Goal: Task Accomplishment & Management: Use online tool/utility

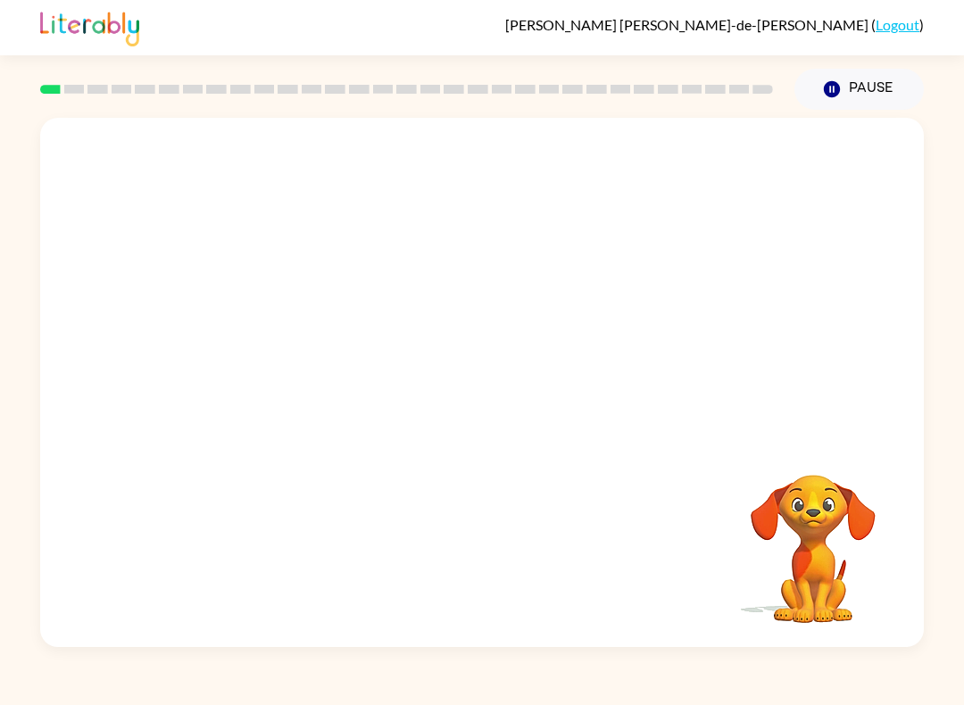
click at [854, 551] on video "Your browser must support playing .mp4 files to use Literably. Please try using…" at bounding box center [813, 536] width 178 height 178
click at [847, 583] on video "Your browser must support playing .mp4 files to use Literably. Please try using…" at bounding box center [813, 536] width 178 height 178
click at [841, 596] on video "Your browser must support playing .mp4 files to use Literably. Please try using…" at bounding box center [813, 536] width 178 height 178
click at [886, 552] on video "Your browser must support playing .mp4 files to use Literably. Please try using…" at bounding box center [813, 536] width 178 height 178
click at [907, 567] on div "Your browser must support playing .mp4 files to use Literably. Please try using…" at bounding box center [481, 382] width 883 height 529
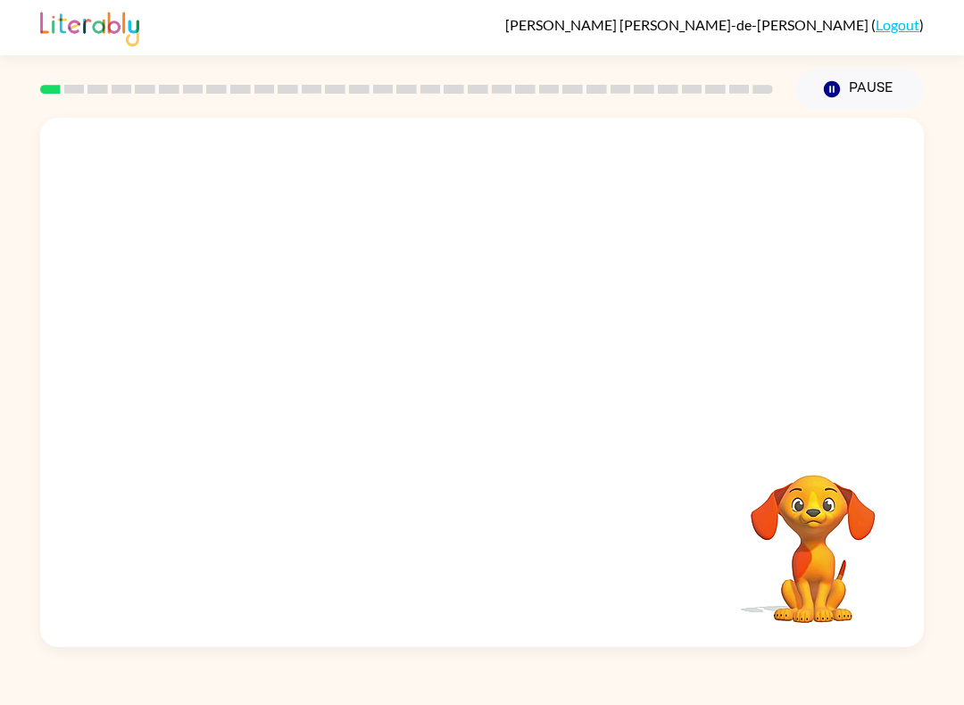
click at [876, 550] on video "Your browser must support playing .mp4 files to use Literably. Please try using…" at bounding box center [813, 536] width 178 height 178
click at [476, 414] on button "button" at bounding box center [482, 391] width 114 height 65
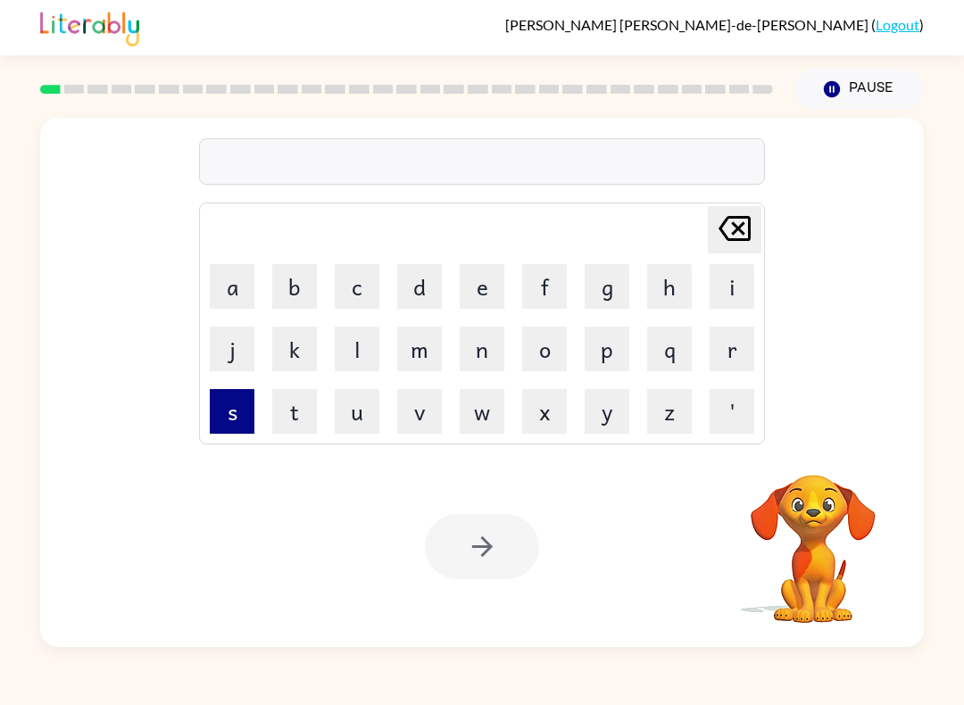
click at [237, 405] on button "s" at bounding box center [232, 411] width 45 height 45
click at [360, 411] on button "u" at bounding box center [357, 411] width 45 height 45
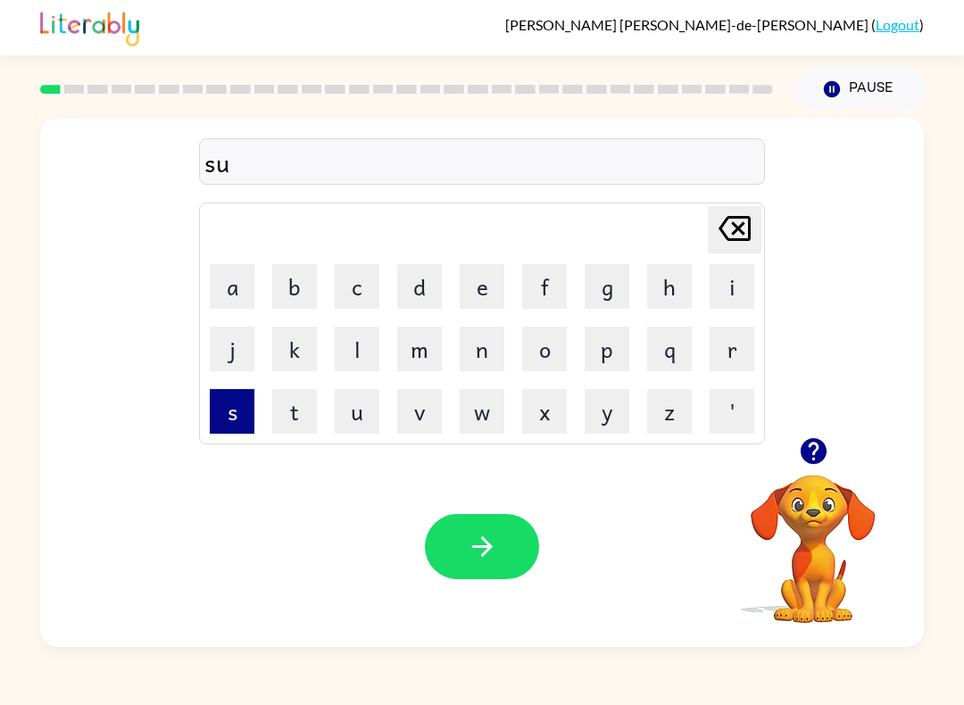
click at [253, 393] on button "s" at bounding box center [232, 411] width 45 height 45
click at [664, 287] on button "h" at bounding box center [669, 286] width 45 height 45
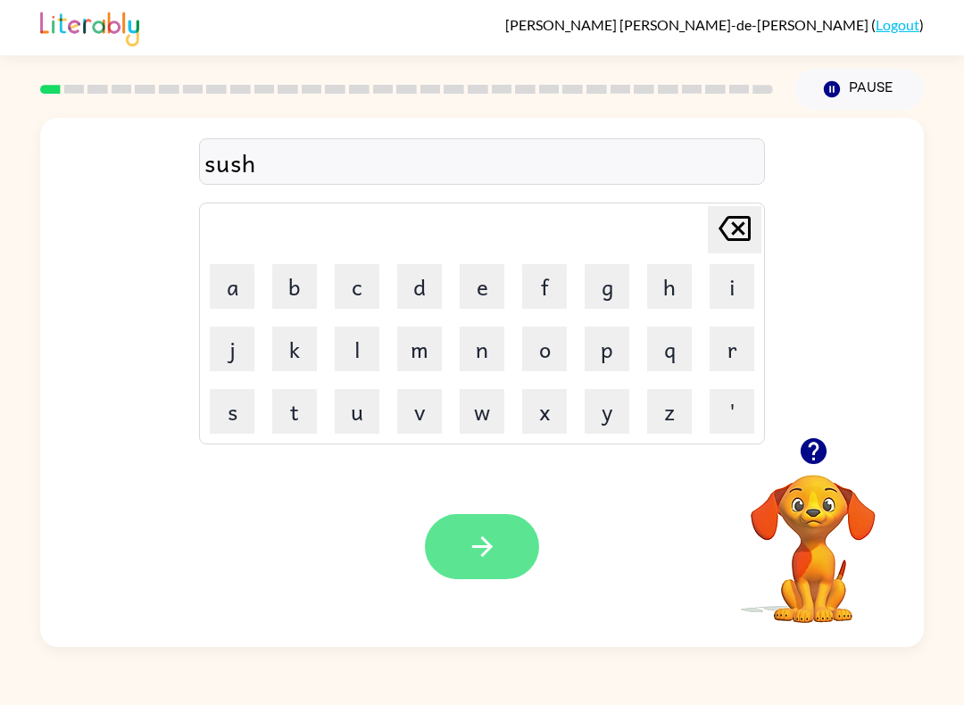
click at [508, 543] on button "button" at bounding box center [482, 546] width 114 height 65
click at [812, 439] on icon "button" at bounding box center [813, 451] width 26 height 26
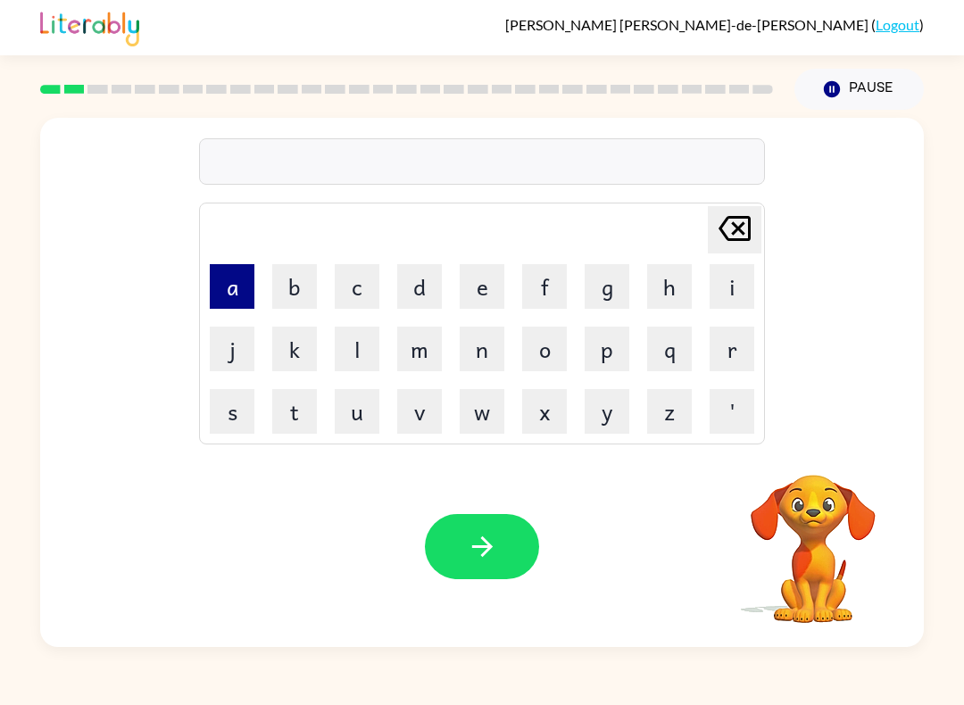
click at [228, 289] on button "a" at bounding box center [232, 286] width 45 height 45
click at [618, 346] on button "p" at bounding box center [607, 349] width 45 height 45
click at [489, 283] on button "e" at bounding box center [482, 286] width 45 height 45
click at [749, 347] on button "r" at bounding box center [731, 349] width 45 height 45
click at [220, 289] on button "a" at bounding box center [232, 286] width 45 height 45
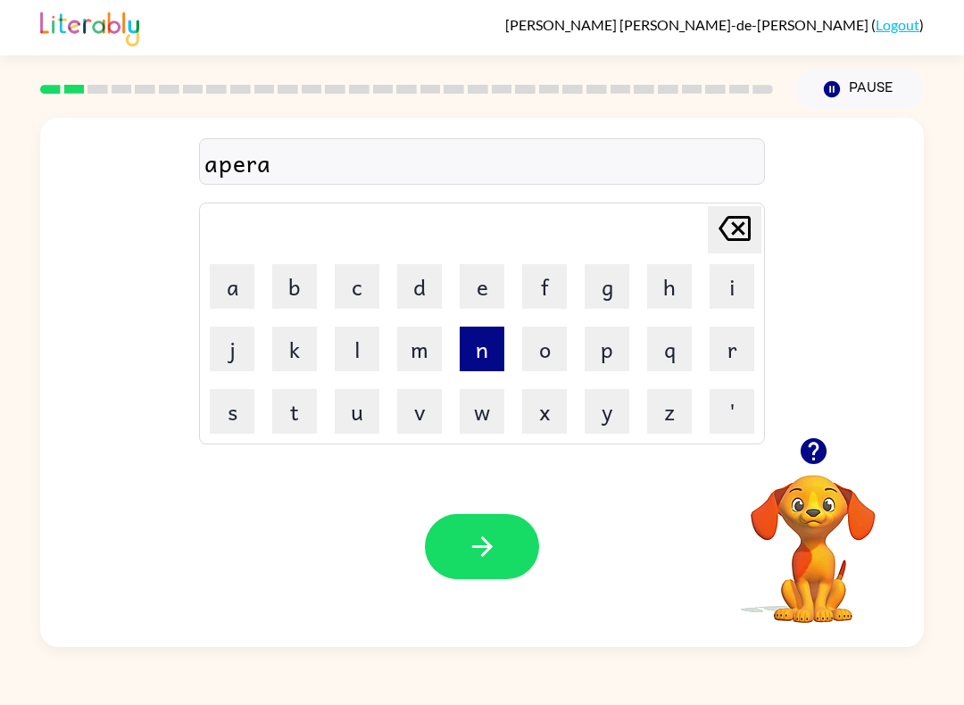
click at [480, 357] on button "n" at bounding box center [482, 349] width 45 height 45
click at [359, 292] on button "c" at bounding box center [357, 286] width 45 height 45
click at [489, 278] on button "e" at bounding box center [482, 286] width 45 height 45
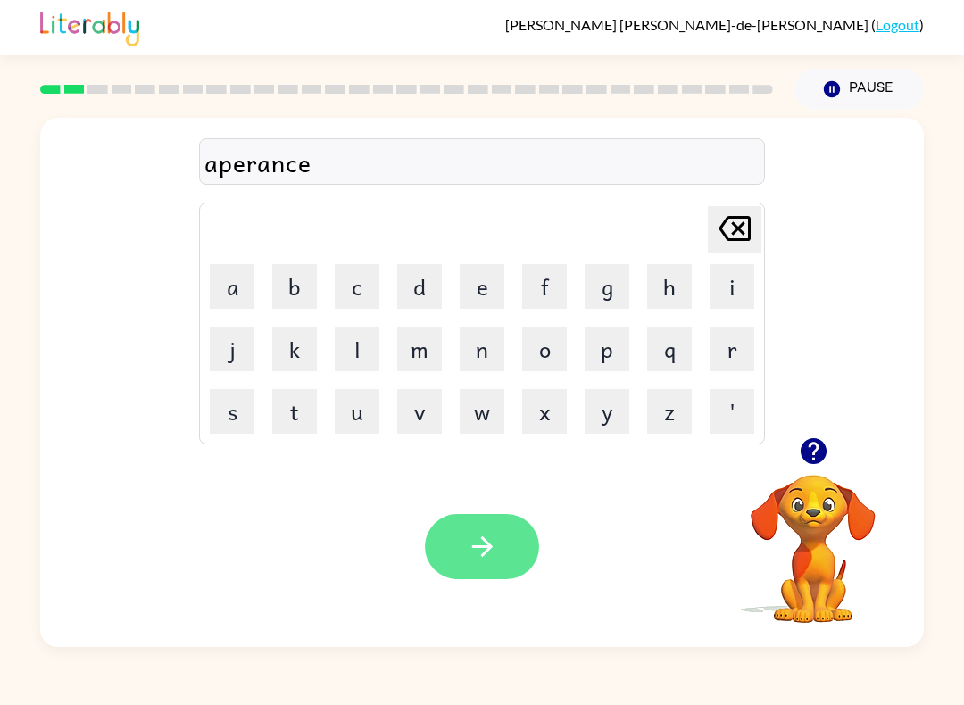
click at [501, 537] on button "button" at bounding box center [482, 546] width 114 height 65
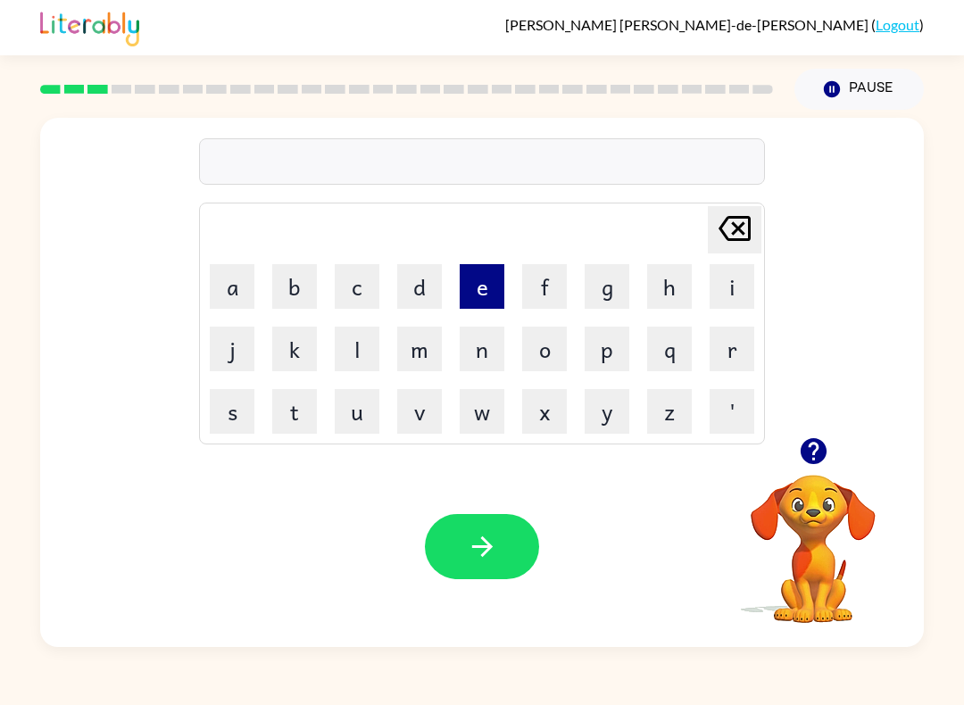
click at [464, 273] on button "e" at bounding box center [482, 286] width 45 height 45
click at [222, 278] on button "a" at bounding box center [232, 286] width 45 height 45
click at [733, 226] on icon "[PERSON_NAME] last character input" at bounding box center [734, 228] width 43 height 43
click at [732, 226] on icon "[PERSON_NAME] last character input" at bounding box center [734, 228] width 43 height 43
click at [746, 358] on button "r" at bounding box center [731, 349] width 45 height 45
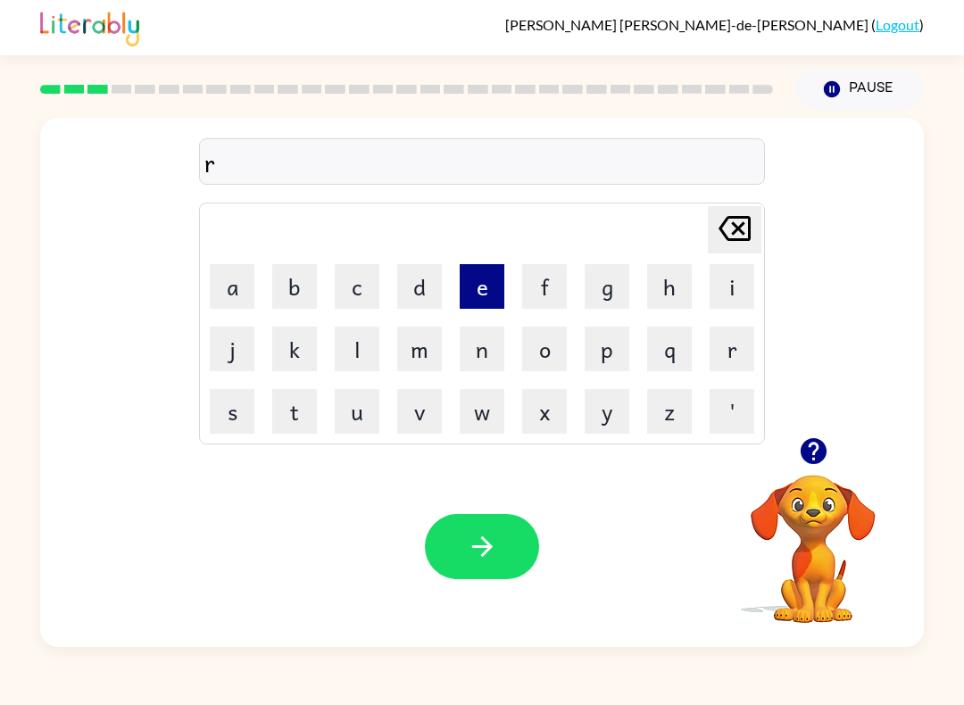
click at [489, 288] on button "e" at bounding box center [482, 286] width 45 height 45
click at [236, 286] on button "a" at bounding box center [232, 286] width 45 height 45
click at [362, 345] on button "l" at bounding box center [357, 349] width 45 height 45
click at [742, 299] on button "i" at bounding box center [731, 286] width 45 height 45
click at [294, 402] on button "t" at bounding box center [294, 411] width 45 height 45
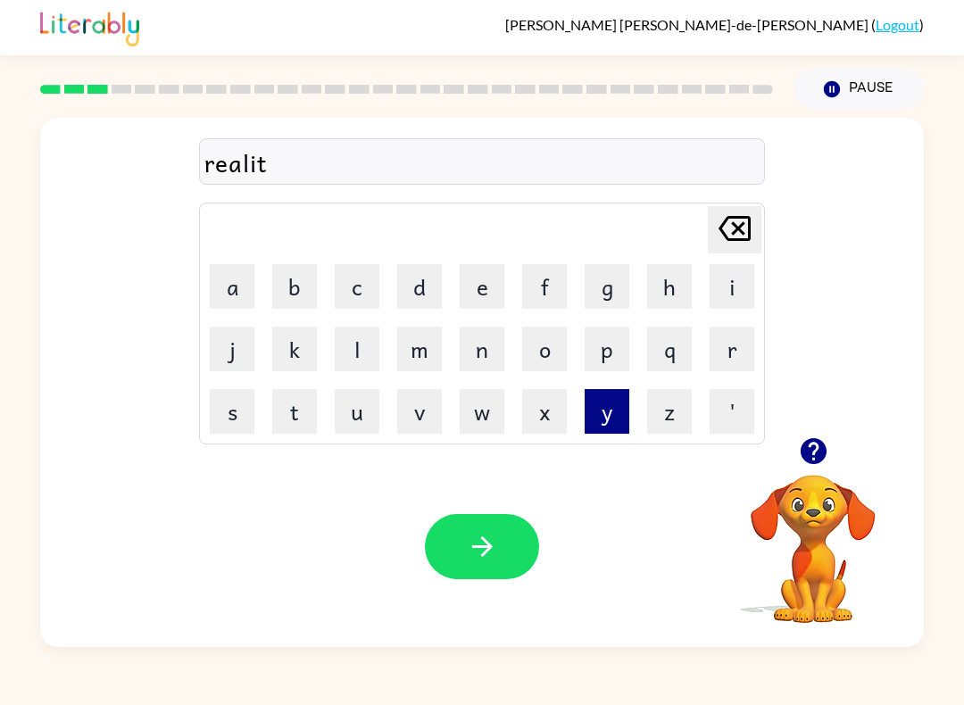
click at [602, 423] on button "y" at bounding box center [607, 411] width 45 height 45
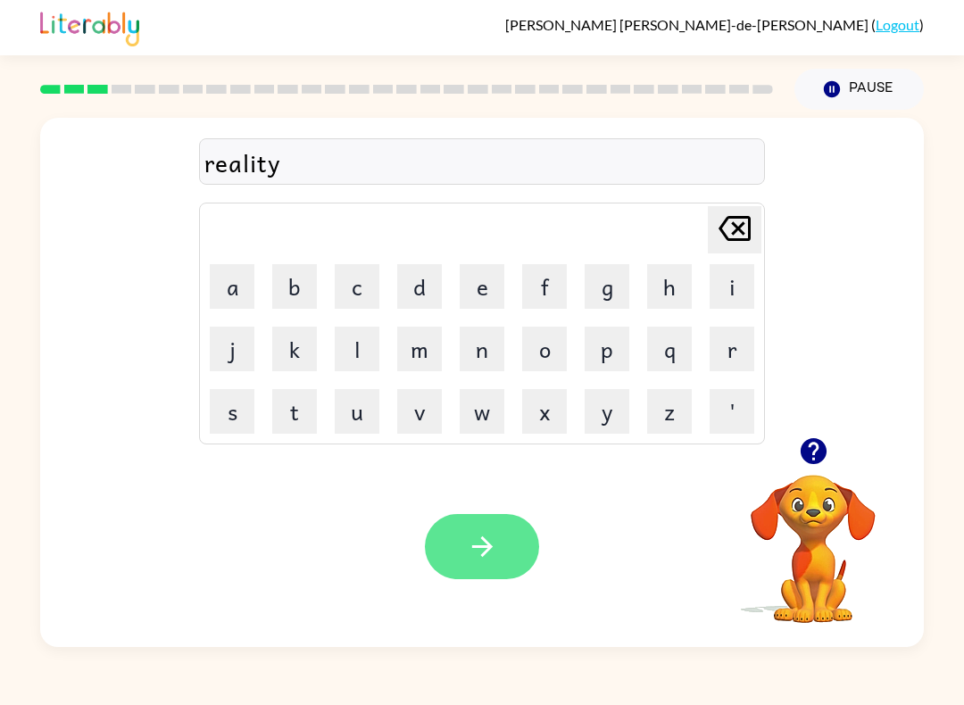
click at [512, 517] on button "button" at bounding box center [482, 546] width 114 height 65
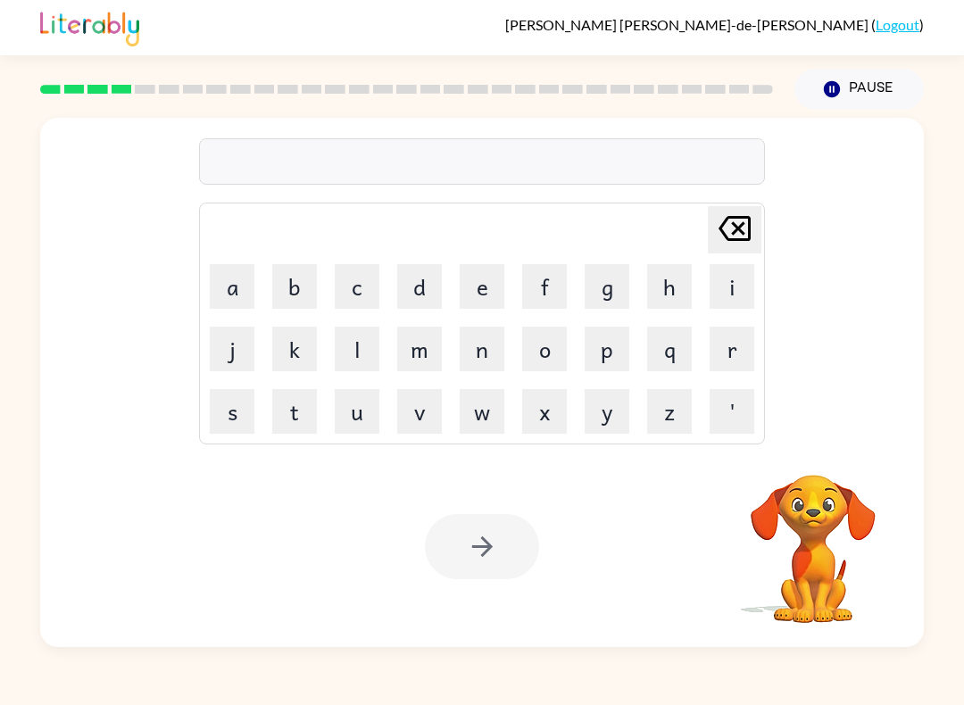
click at [636, 318] on table "[PERSON_NAME] last character input a b c d e f g h i j k l m n o p q r s t u v …" at bounding box center [482, 323] width 564 height 240
click at [627, 270] on button "g" at bounding box center [607, 286] width 45 height 45
click at [738, 234] on icon "[PERSON_NAME] last character input" at bounding box center [734, 228] width 43 height 43
click at [792, 516] on video "Your browser must support playing .mp4 files to use Literably. Please try using…" at bounding box center [813, 536] width 178 height 178
click at [792, 485] on video "Your browser must support playing .mp4 files to use Literably. Please try using…" at bounding box center [813, 536] width 178 height 178
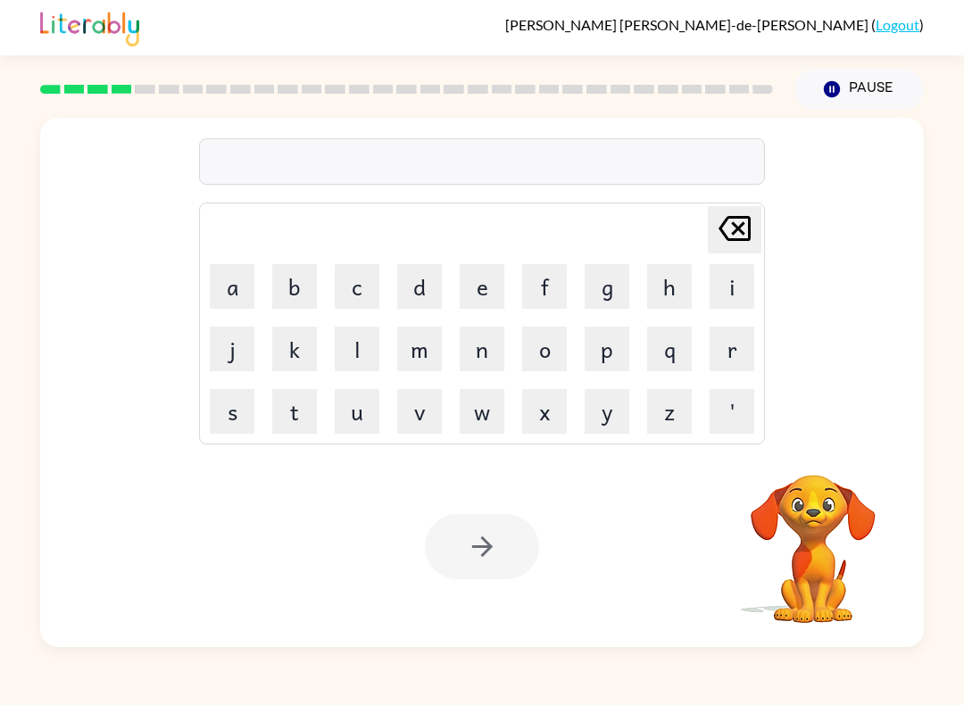
click at [809, 502] on video "Your browser must support playing .mp4 files to use Literably. Please try using…" at bounding box center [813, 536] width 178 height 178
click at [771, 462] on video "Your browser must support playing .mp4 files to use Literably. Please try using…" at bounding box center [813, 536] width 178 height 178
click at [792, 443] on div "[PERSON_NAME] last character input a b c d e f g h i j k l m n o p q r s t u v …" at bounding box center [481, 382] width 883 height 529
click at [799, 460] on video "Your browser must support playing .mp4 files to use Literably. Please try using…" at bounding box center [813, 536] width 178 height 178
click at [813, 418] on div "[PERSON_NAME] last character input a b c d e f g h i j k l m n o p q r s t u v …" at bounding box center [481, 277] width 883 height 319
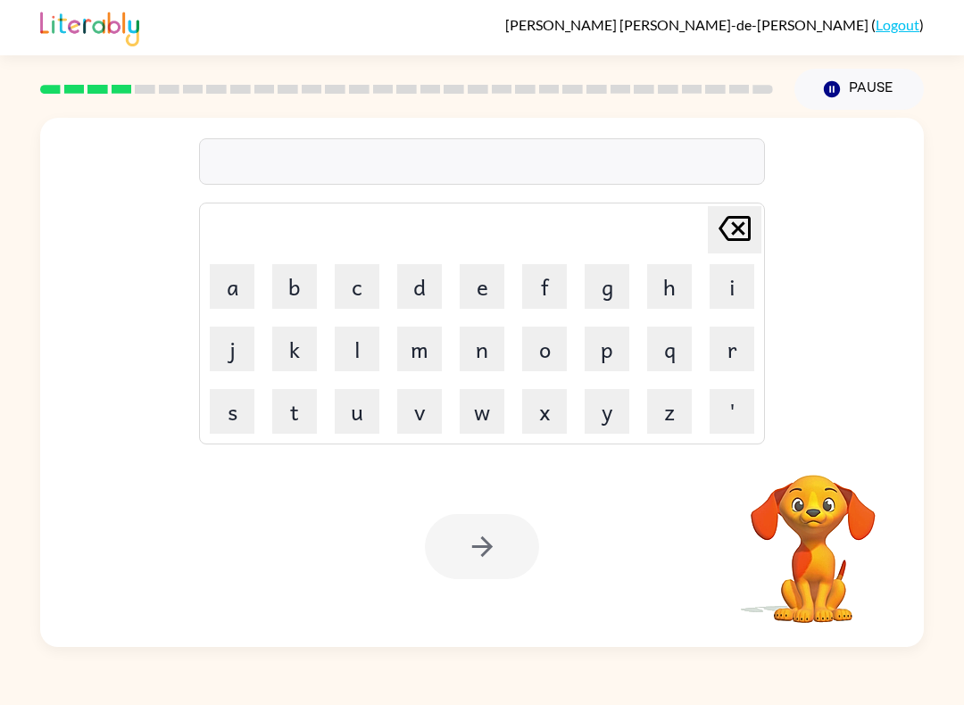
click at [823, 440] on div "[PERSON_NAME] last character input a b c d e f g h i j k l m n o p q r s t u v …" at bounding box center [481, 382] width 883 height 529
click at [835, 484] on video "Your browser must support playing .mp4 files to use Literably. Please try using…" at bounding box center [813, 536] width 178 height 178
click at [832, 508] on video "Your browser must support playing .mp4 files to use Literably. Please try using…" at bounding box center [813, 536] width 178 height 178
click at [816, 496] on video "Your browser must support playing .mp4 files to use Literably. Please try using…" at bounding box center [813, 536] width 178 height 178
click at [833, 79] on button "Pause Pause" at bounding box center [858, 89] width 129 height 41
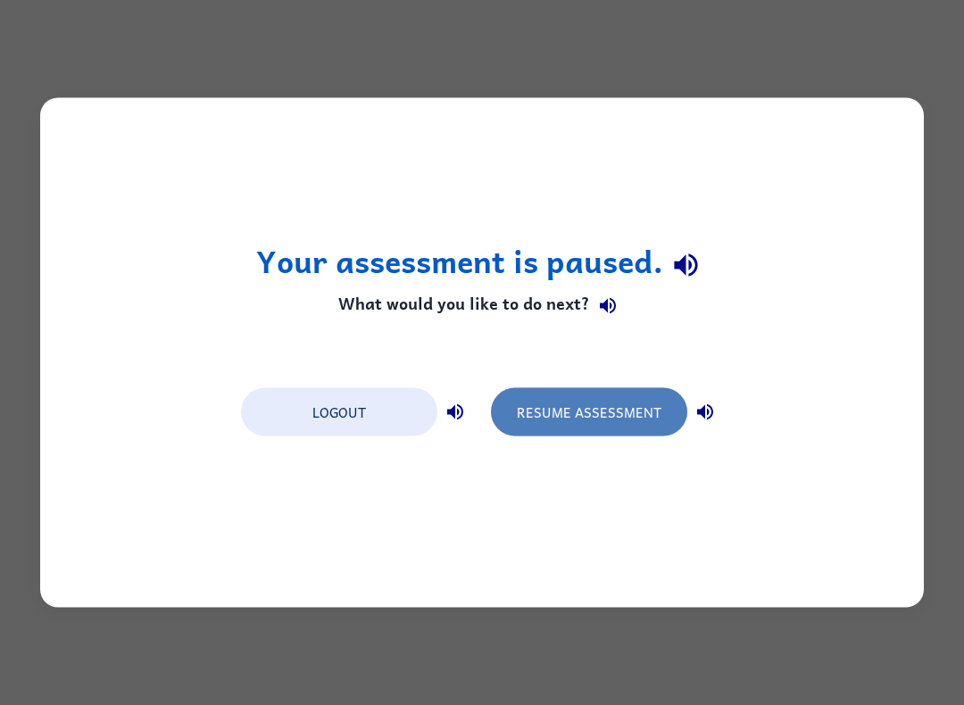
click at [597, 412] on button "Resume Assessment" at bounding box center [589, 412] width 196 height 48
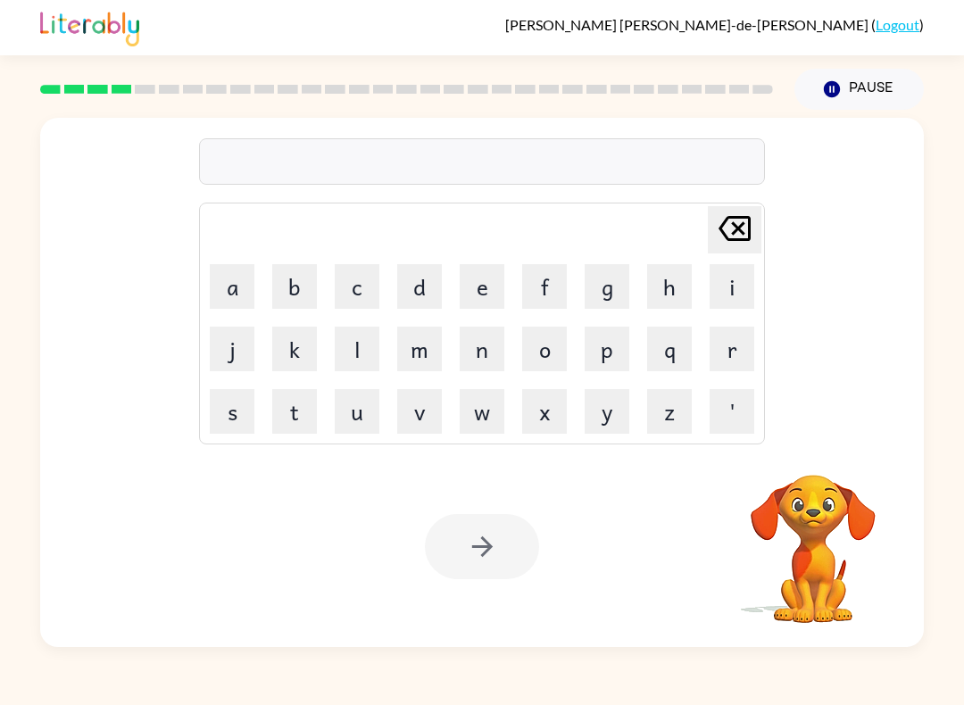
click at [841, 523] on video "Your browser must support playing .mp4 files to use Literably. Please try using…" at bounding box center [813, 536] width 178 height 178
click at [830, 499] on video "Your browser must support playing .mp4 files to use Literably. Please try using…" at bounding box center [813, 536] width 178 height 178
click at [489, 283] on button "e" at bounding box center [482, 286] width 45 height 45
click at [353, 343] on button "l" at bounding box center [357, 349] width 45 height 45
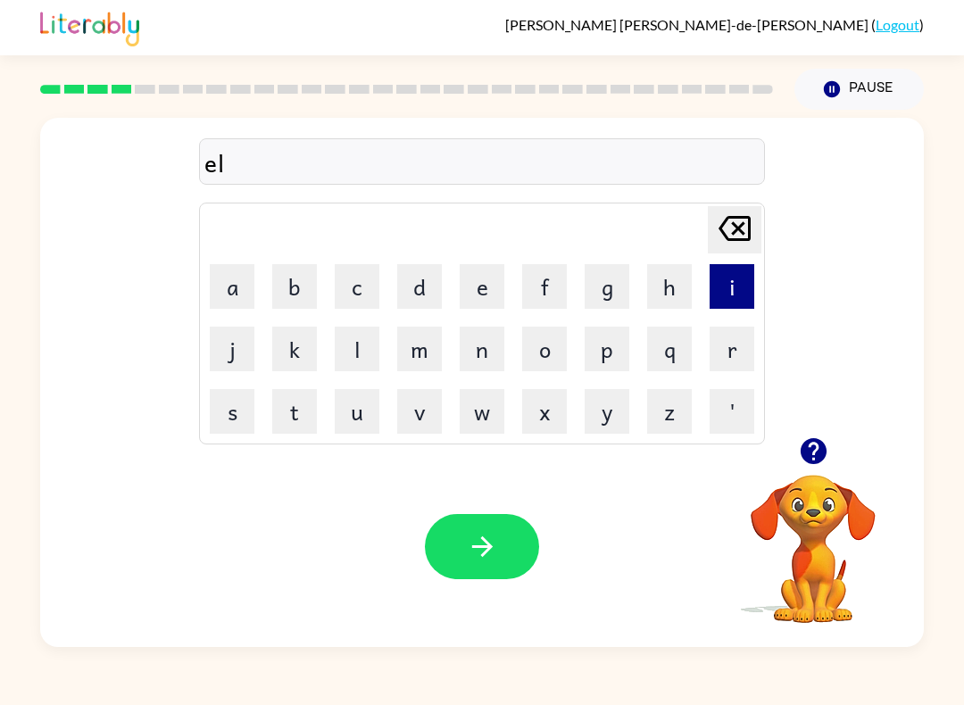
click at [728, 278] on button "i" at bounding box center [731, 286] width 45 height 45
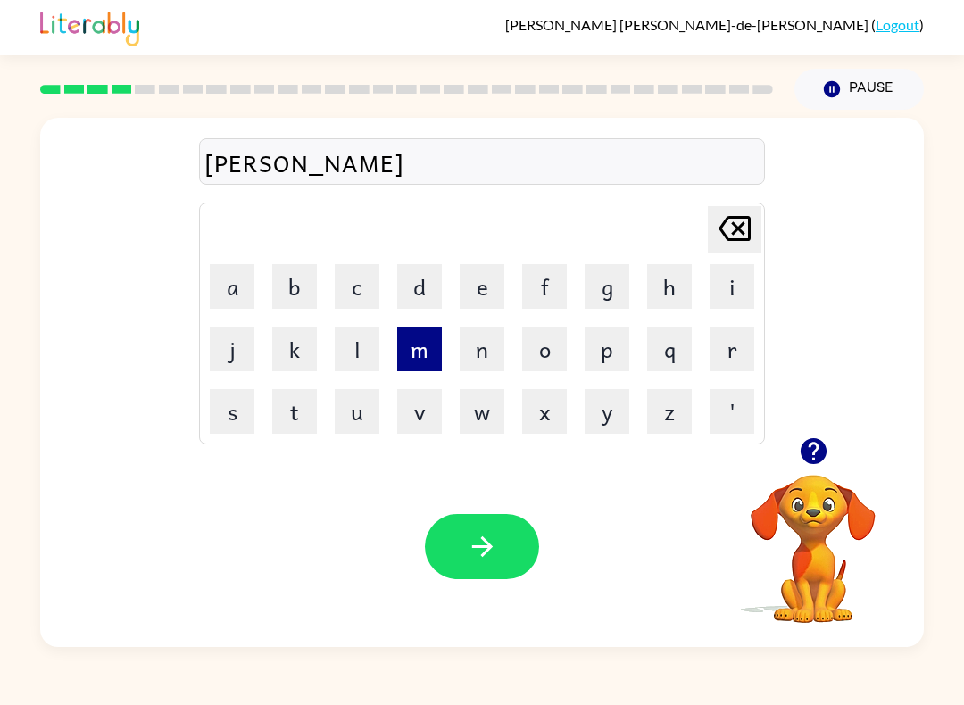
click at [411, 368] on button "m" at bounding box center [419, 349] width 45 height 45
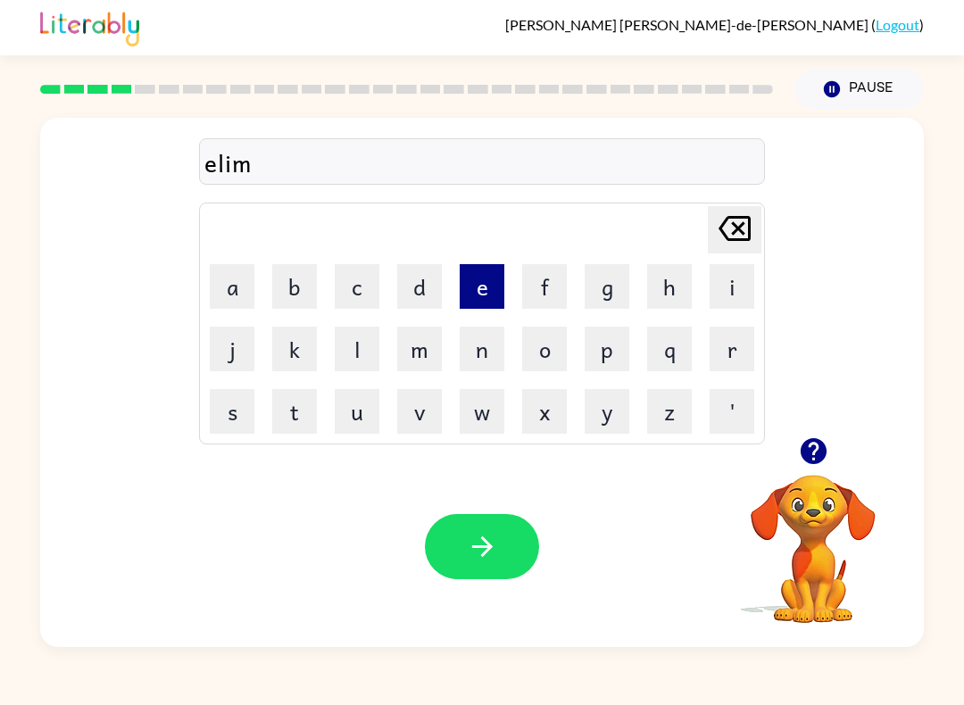
click at [483, 291] on button "e" at bounding box center [482, 286] width 45 height 45
click at [483, 347] on button "n" at bounding box center [482, 349] width 45 height 45
click at [229, 282] on button "a" at bounding box center [232, 286] width 45 height 45
click at [290, 415] on button "t" at bounding box center [294, 411] width 45 height 45
click at [481, 281] on button "e" at bounding box center [482, 286] width 45 height 45
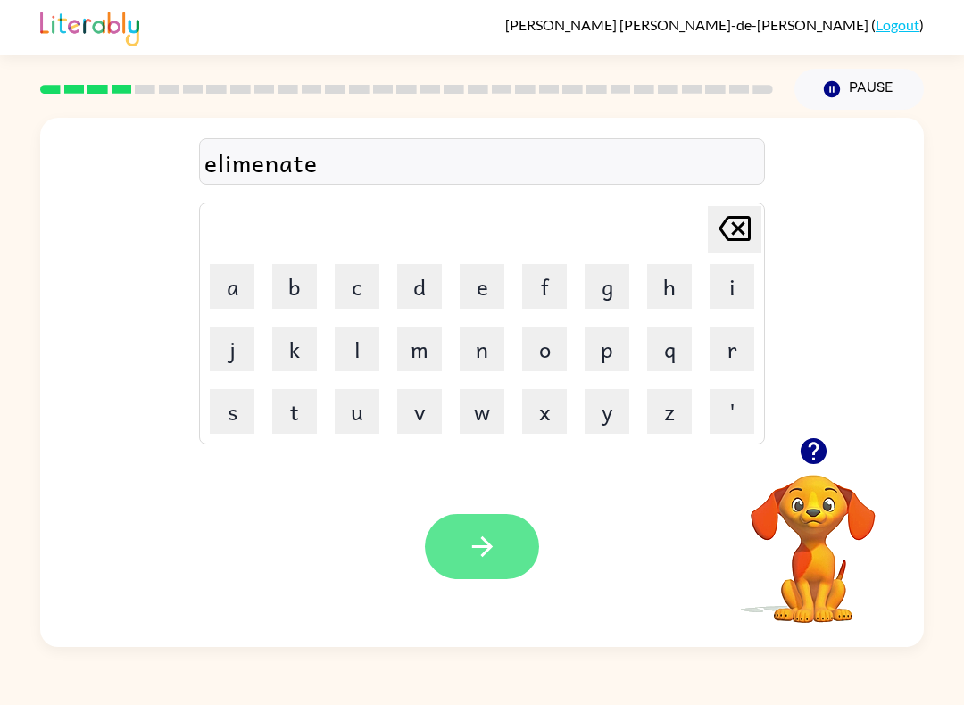
click at [519, 549] on button "button" at bounding box center [482, 546] width 114 height 65
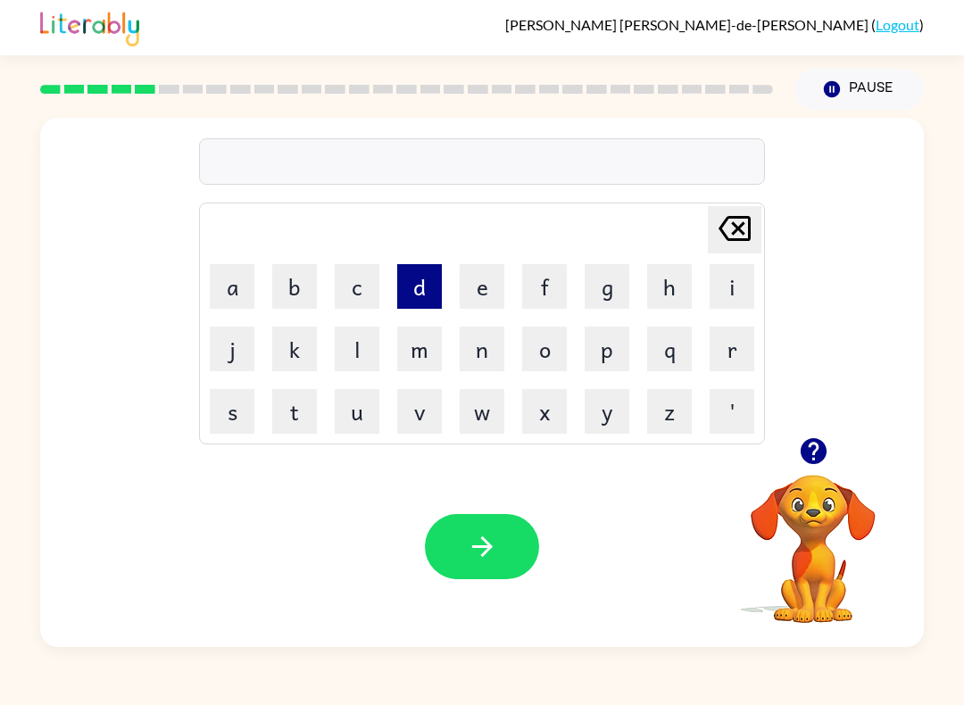
click at [418, 273] on button "d" at bounding box center [419, 286] width 45 height 45
click at [348, 401] on button "u" at bounding box center [357, 411] width 45 height 45
click at [612, 347] on button "p" at bounding box center [607, 349] width 45 height 45
click at [376, 341] on button "l" at bounding box center [357, 349] width 45 height 45
click at [730, 278] on button "i" at bounding box center [731, 286] width 45 height 45
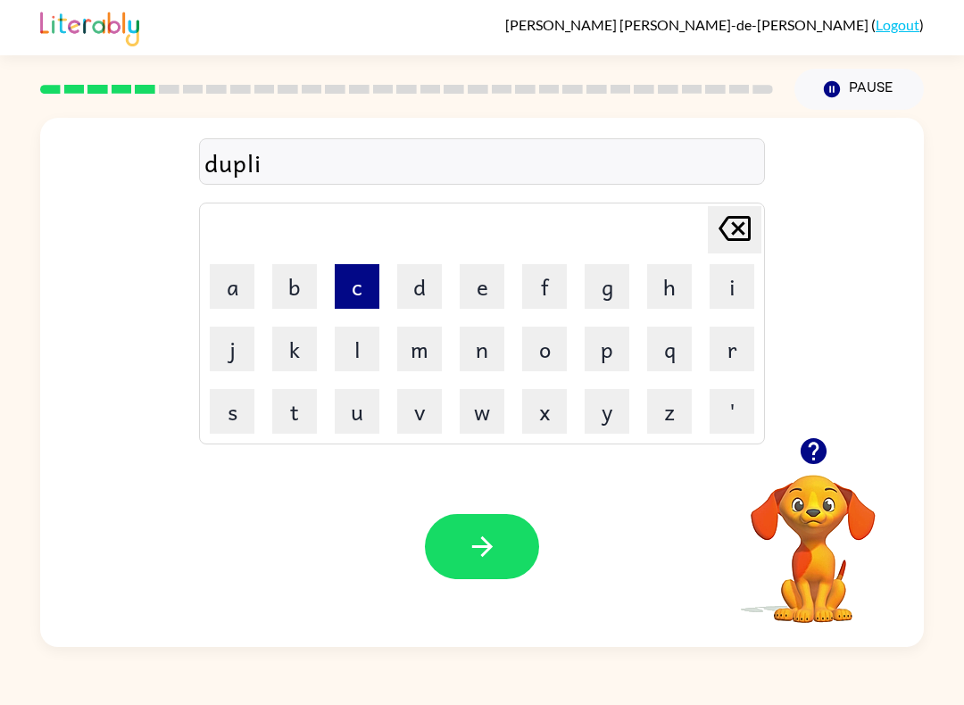
click at [345, 285] on button "c" at bounding box center [357, 286] width 45 height 45
click at [222, 265] on button "a" at bounding box center [232, 286] width 45 height 45
click at [294, 416] on button "t" at bounding box center [294, 411] width 45 height 45
click at [503, 286] on button "e" at bounding box center [482, 286] width 45 height 45
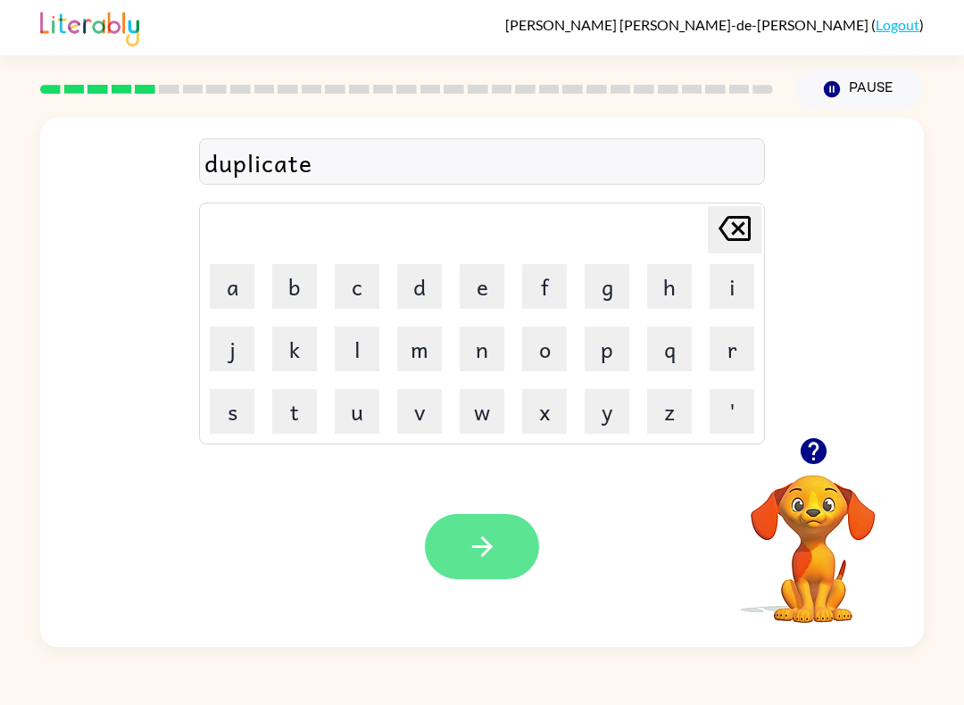
click at [496, 536] on icon "button" at bounding box center [482, 546] width 31 height 31
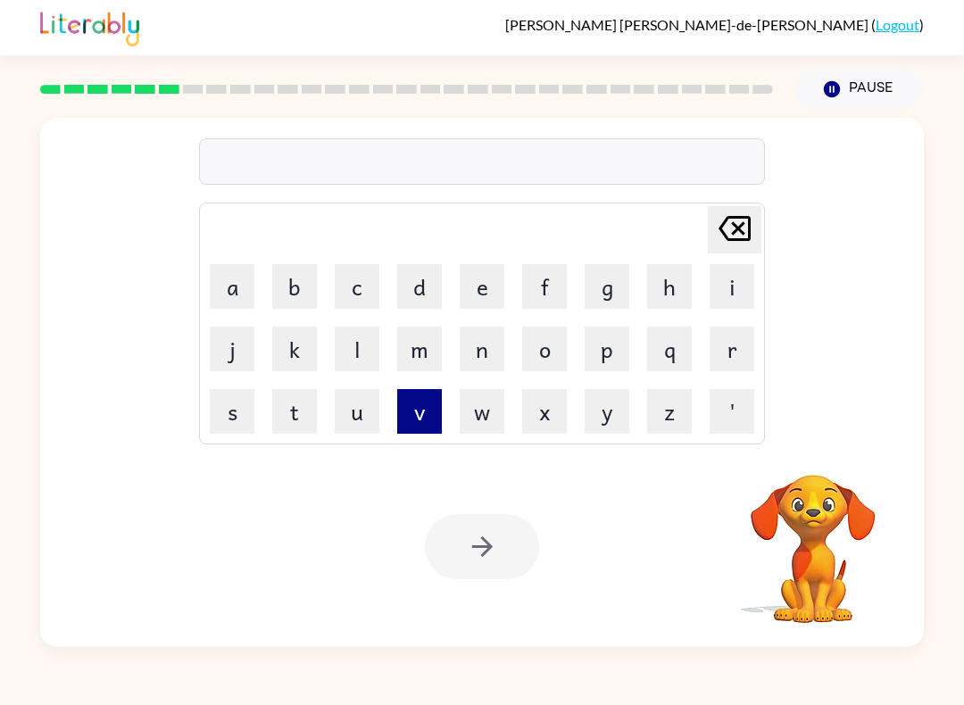
click at [416, 408] on button "v" at bounding box center [419, 411] width 45 height 45
click at [232, 272] on button "a" at bounding box center [232, 286] width 45 height 45
click at [363, 290] on button "c" at bounding box center [357, 286] width 45 height 45
click at [225, 276] on button "a" at bounding box center [232, 286] width 45 height 45
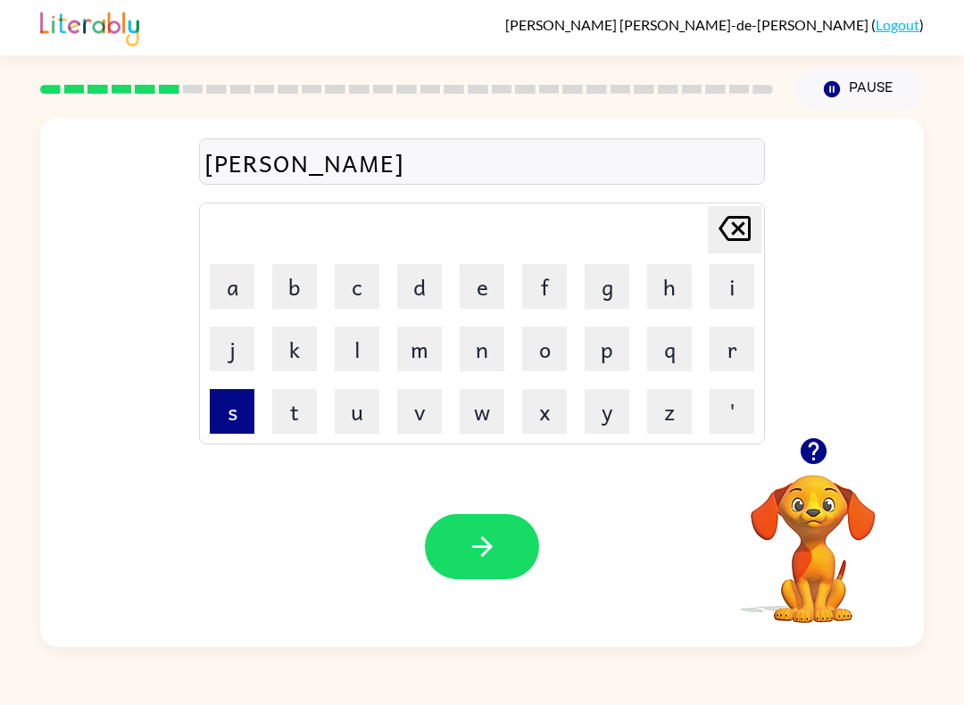
click at [225, 424] on button "s" at bounding box center [232, 411] width 45 height 45
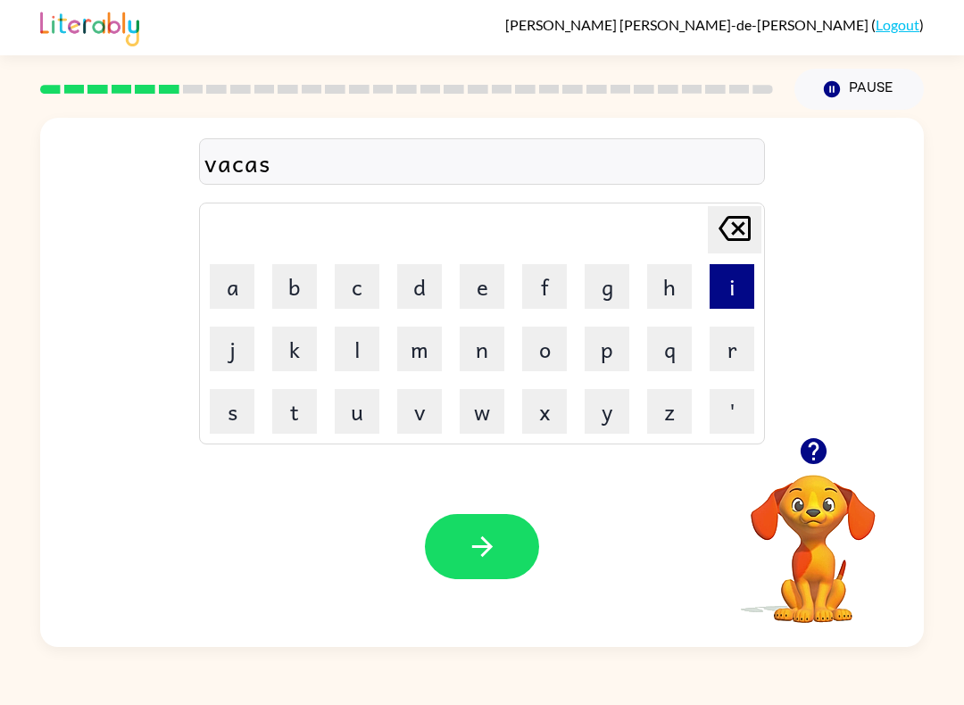
click at [740, 307] on button "i" at bounding box center [731, 286] width 45 height 45
click at [548, 345] on button "o" at bounding box center [544, 349] width 45 height 45
click at [492, 344] on button "n" at bounding box center [482, 349] width 45 height 45
click at [759, 217] on button "[PERSON_NAME] last character input" at bounding box center [735, 229] width 54 height 47
click at [765, 223] on div "vacasio Delete Delete last character input a b c d e f g h i j k l m n o p q r …" at bounding box center [481, 277] width 883 height 319
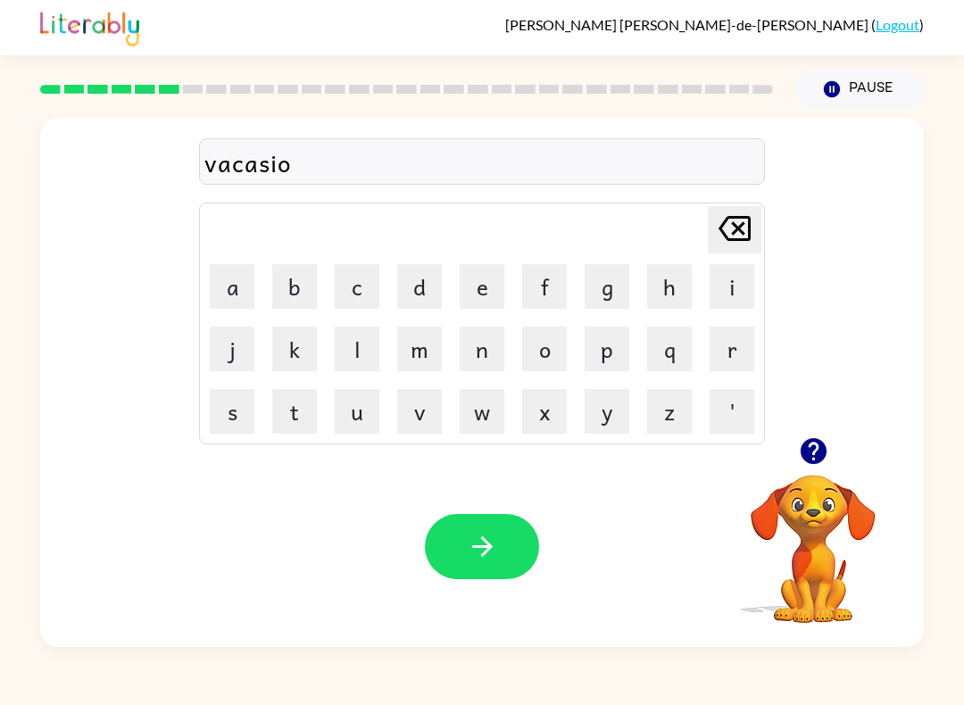
click at [745, 233] on icon "[PERSON_NAME] last character input" at bounding box center [734, 228] width 43 height 43
click at [744, 232] on icon "[PERSON_NAME] last character input" at bounding box center [734, 228] width 43 height 43
click at [746, 229] on icon "[PERSON_NAME] last character input" at bounding box center [734, 228] width 43 height 43
click at [357, 278] on button "c" at bounding box center [357, 286] width 45 height 45
click at [226, 278] on button "a" at bounding box center [232, 286] width 45 height 45
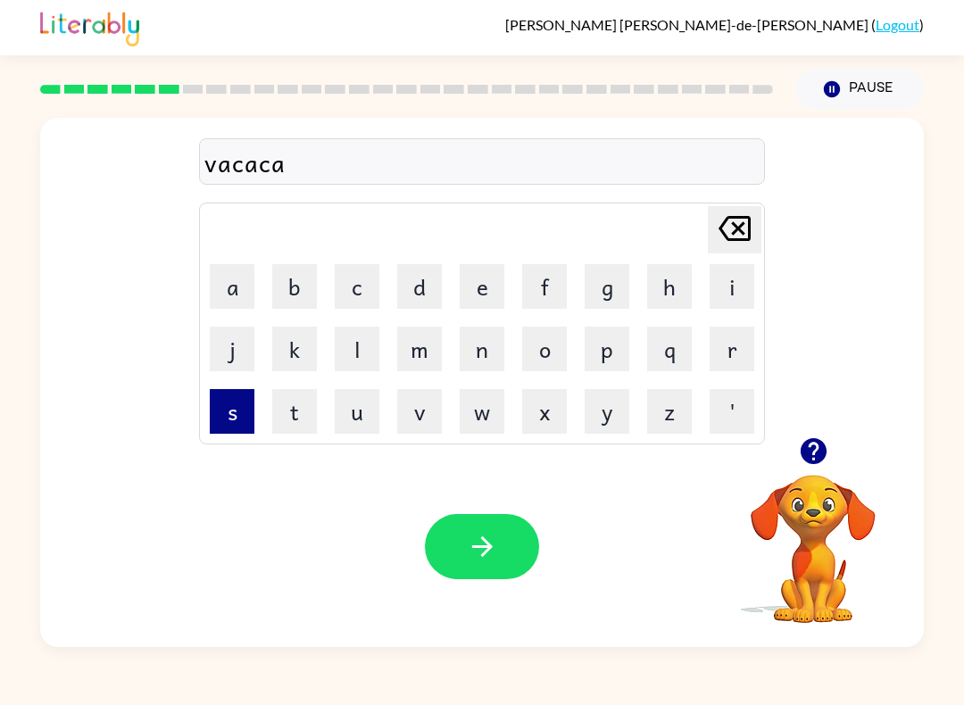
click at [220, 419] on button "s" at bounding box center [232, 411] width 45 height 45
click at [721, 284] on button "i" at bounding box center [731, 286] width 45 height 45
click at [540, 358] on button "o" at bounding box center [544, 349] width 45 height 45
click at [740, 251] on div "[PERSON_NAME] last character input" at bounding box center [734, 230] width 43 height 46
click at [742, 253] on td "[PERSON_NAME] last character input" at bounding box center [482, 229] width 560 height 49
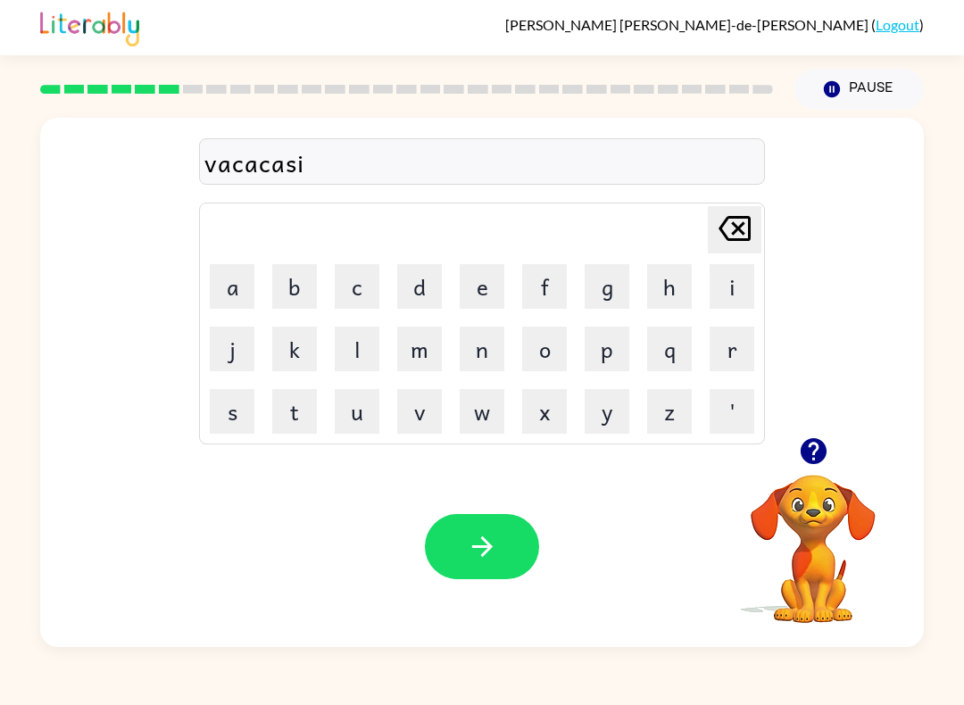
click at [734, 234] on icon at bounding box center [734, 228] width 32 height 25
click at [734, 233] on icon at bounding box center [734, 228] width 32 height 25
click at [731, 248] on icon "[PERSON_NAME] last character input" at bounding box center [734, 228] width 43 height 43
click at [237, 413] on button "s" at bounding box center [232, 411] width 45 height 45
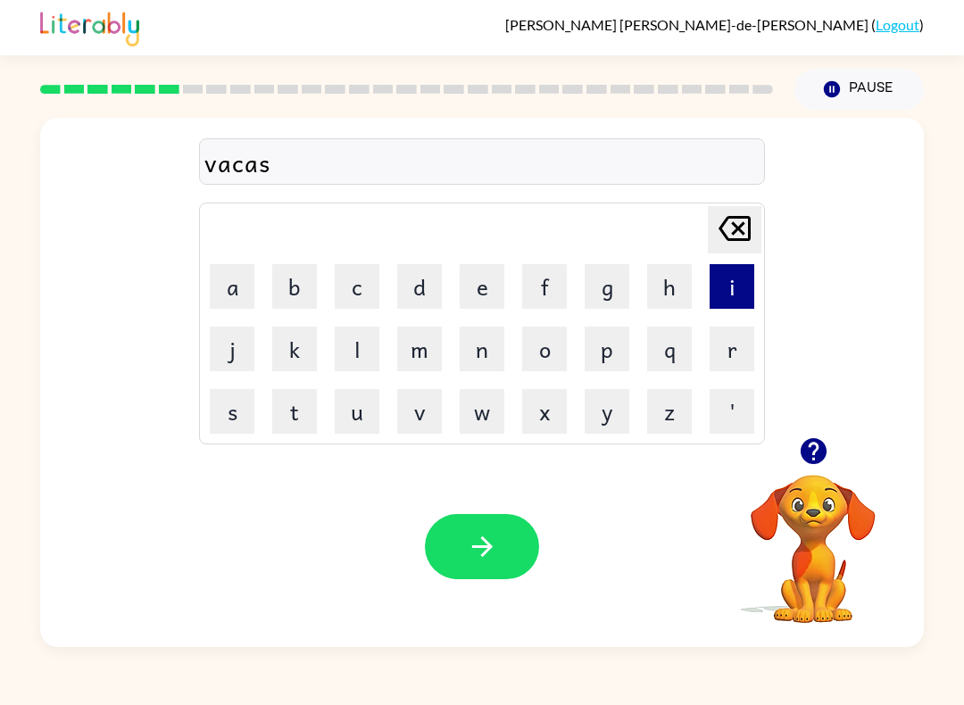
click at [726, 275] on button "i" at bounding box center [731, 286] width 45 height 45
click at [556, 340] on button "o" at bounding box center [544, 349] width 45 height 45
click at [485, 340] on button "n" at bounding box center [482, 349] width 45 height 45
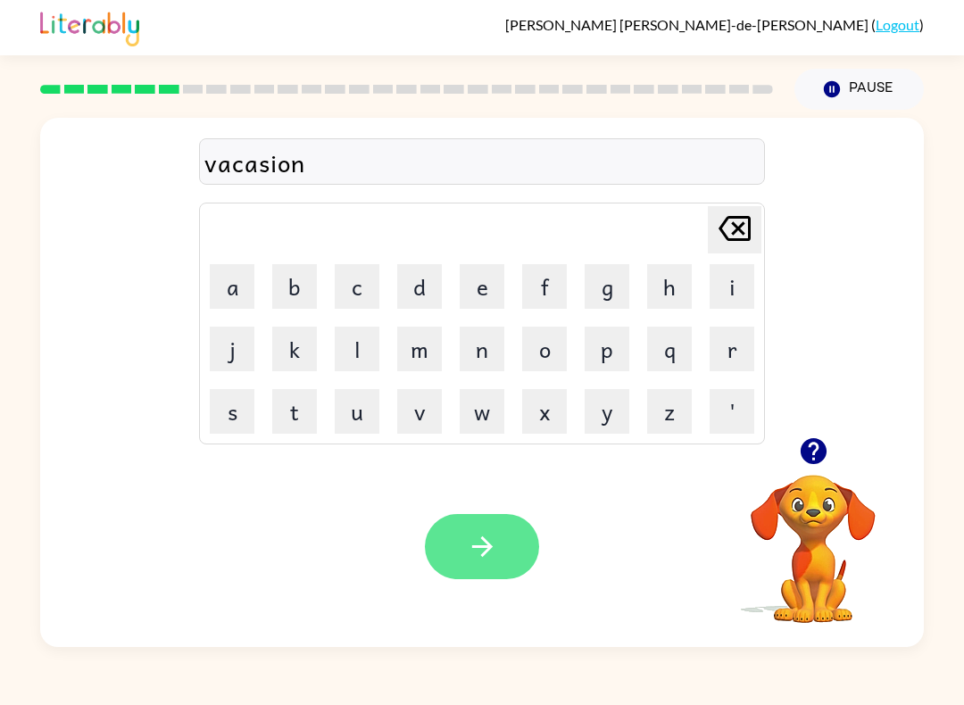
click at [506, 543] on button "button" at bounding box center [482, 546] width 114 height 65
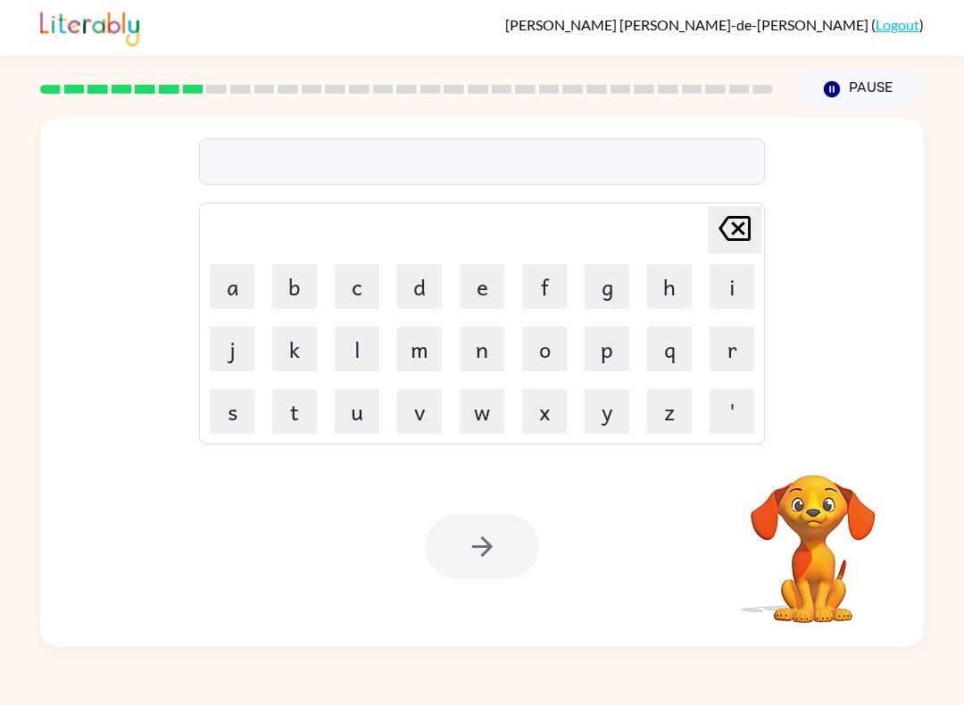
click at [719, 177] on div at bounding box center [482, 161] width 566 height 46
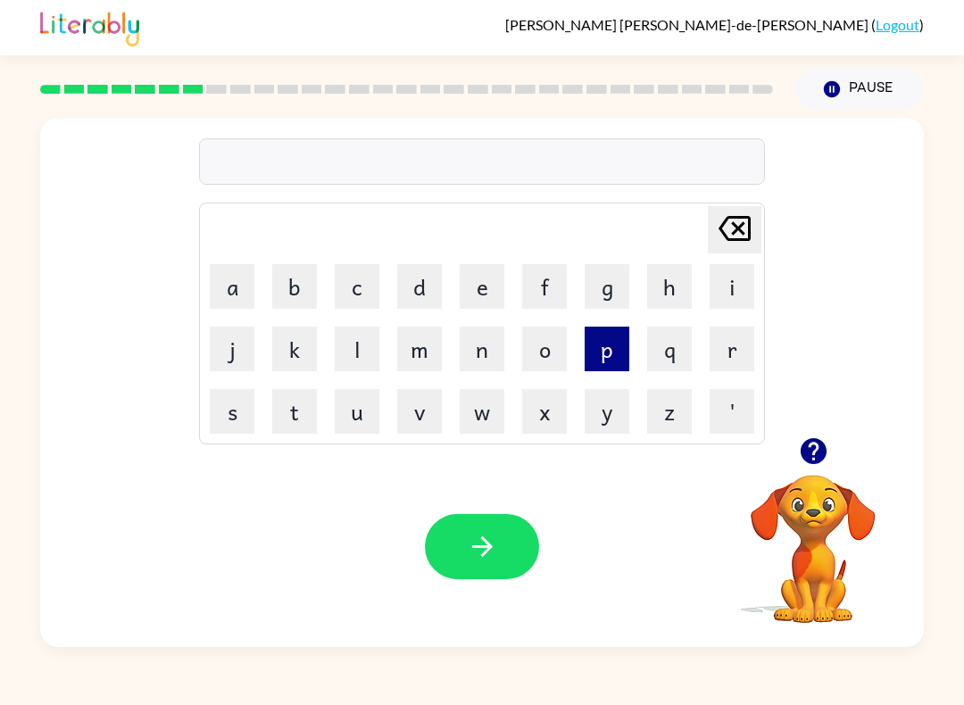
click at [606, 347] on button "p" at bounding box center [607, 349] width 45 height 45
click at [350, 411] on button "u" at bounding box center [357, 411] width 45 height 45
click at [429, 284] on button "d" at bounding box center [419, 286] width 45 height 45
click at [361, 348] on button "l" at bounding box center [357, 349] width 45 height 45
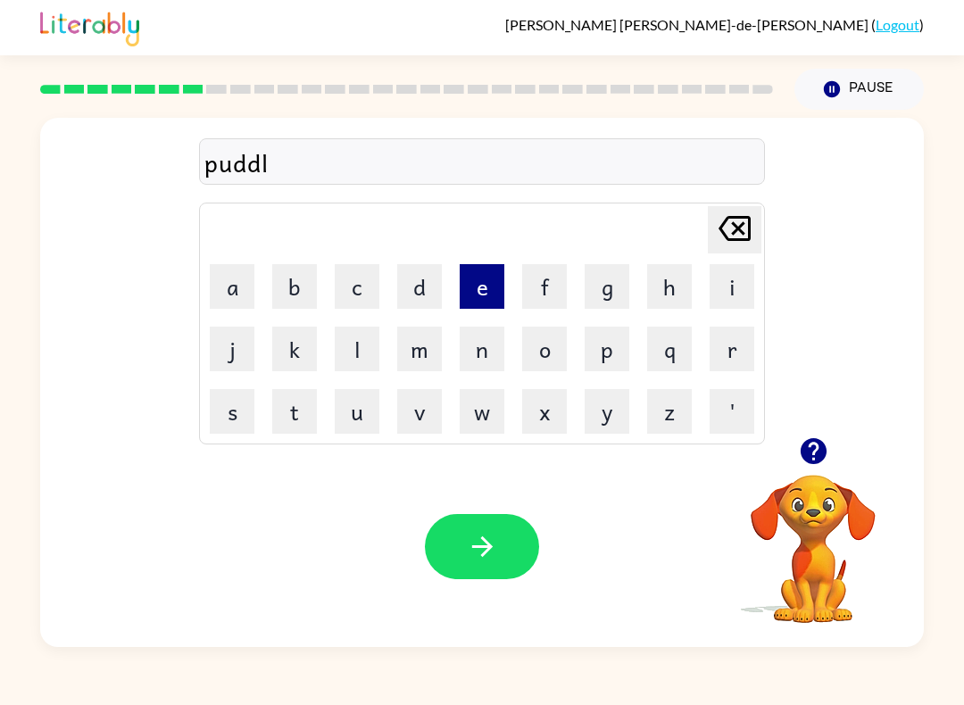
click at [503, 287] on button "e" at bounding box center [482, 286] width 45 height 45
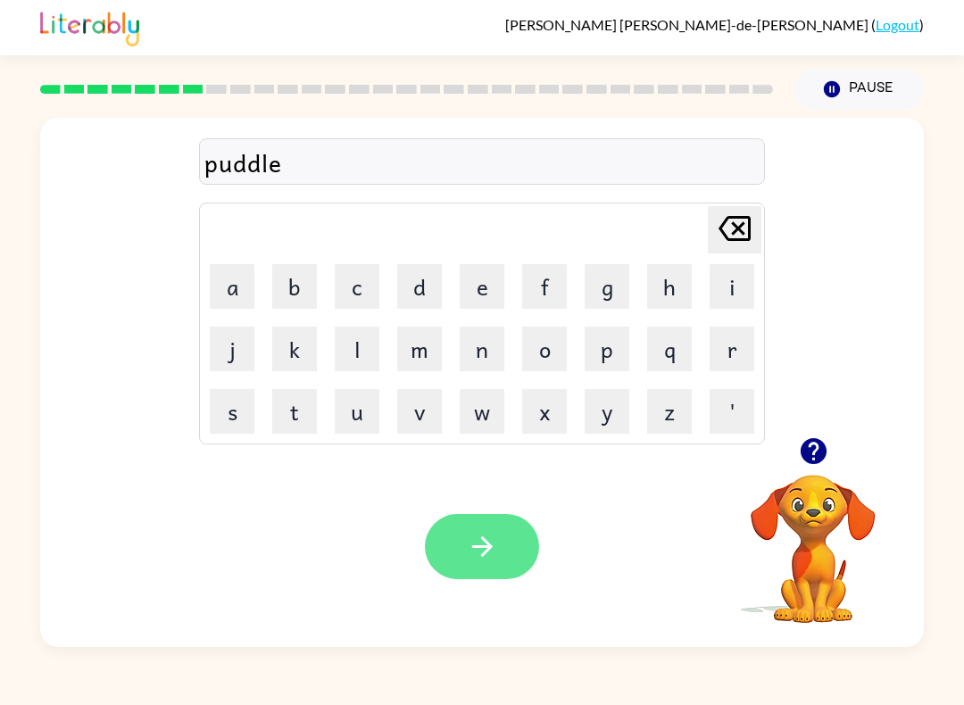
click at [511, 549] on button "button" at bounding box center [482, 546] width 114 height 65
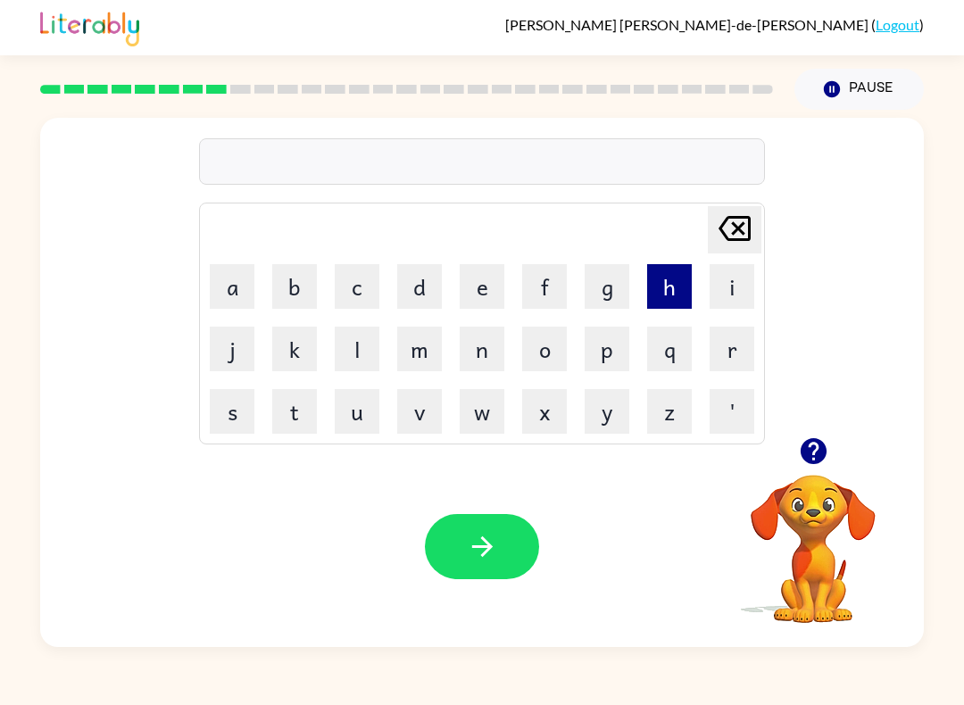
click at [671, 278] on button "h" at bounding box center [669, 286] width 45 height 45
click at [236, 278] on button "a" at bounding box center [232, 286] width 45 height 45
click at [740, 344] on button "r" at bounding box center [731, 349] width 45 height 45
click at [422, 283] on button "d" at bounding box center [419, 286] width 45 height 45
click at [751, 269] on button "i" at bounding box center [731, 286] width 45 height 45
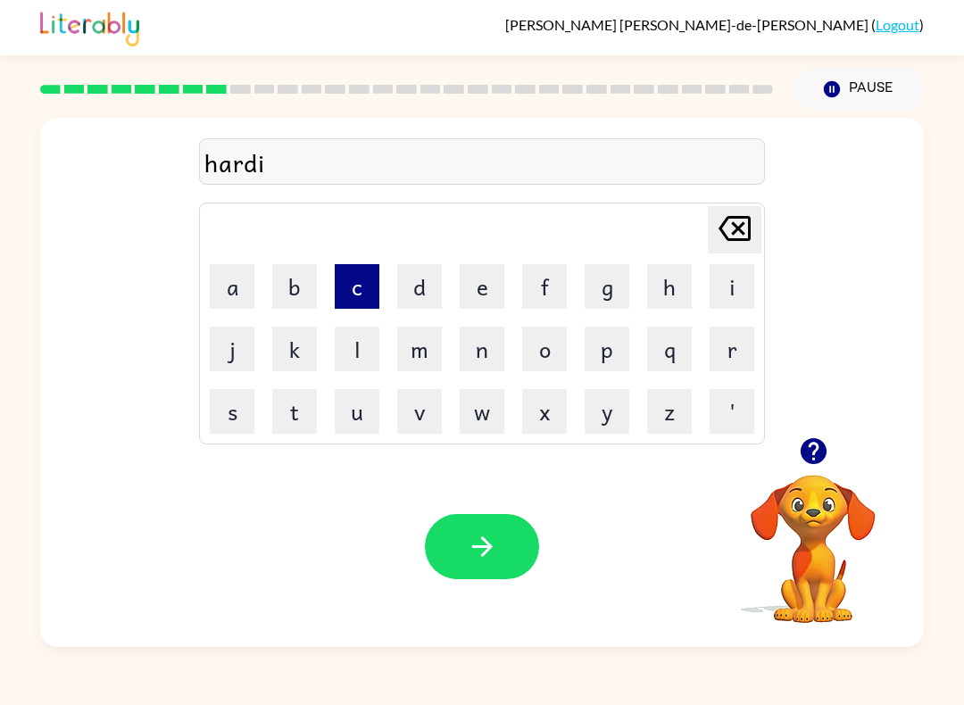
click at [365, 278] on button "c" at bounding box center [357, 286] width 45 height 45
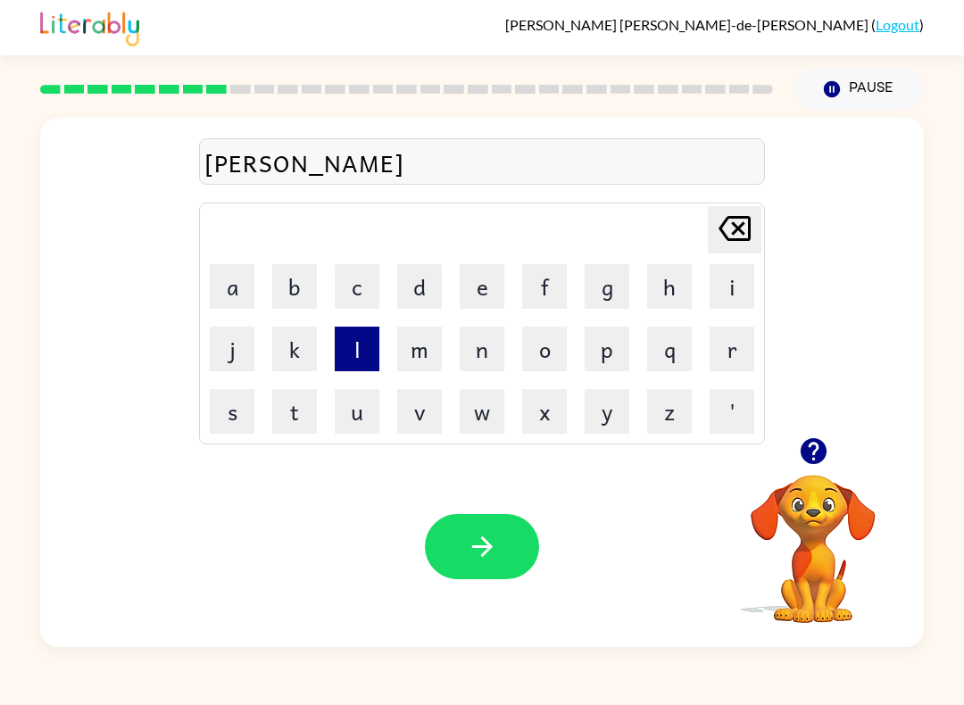
click at [361, 349] on button "l" at bounding box center [357, 349] width 45 height 45
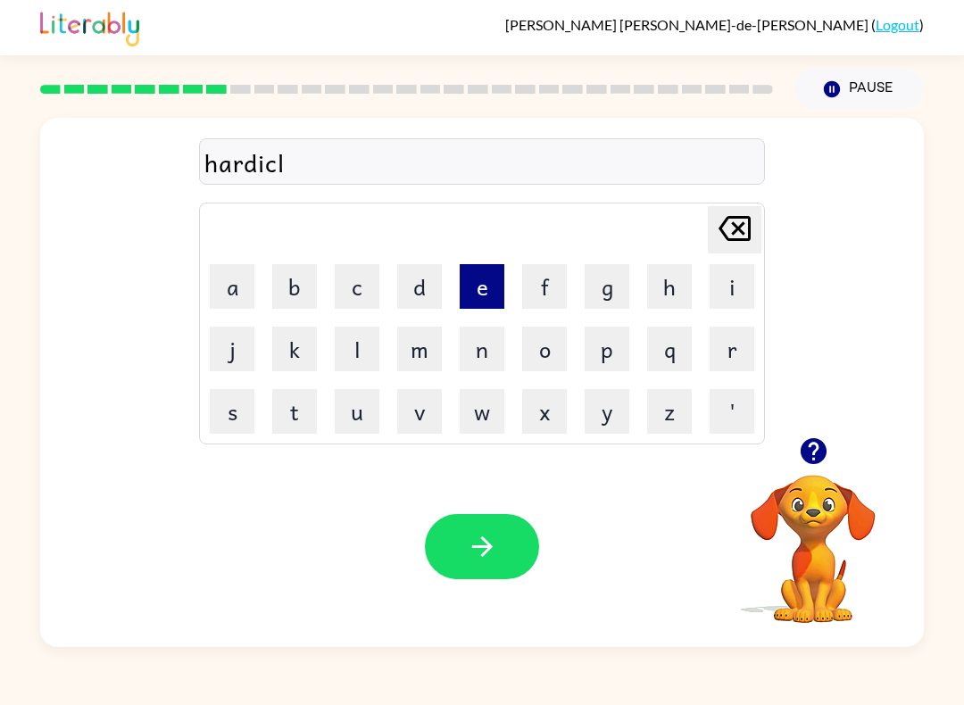
click at [502, 281] on button "e" at bounding box center [482, 286] width 45 height 45
click at [523, 599] on div "Your browser must support playing .mp4 files to use Literably. Please try using…" at bounding box center [481, 546] width 883 height 201
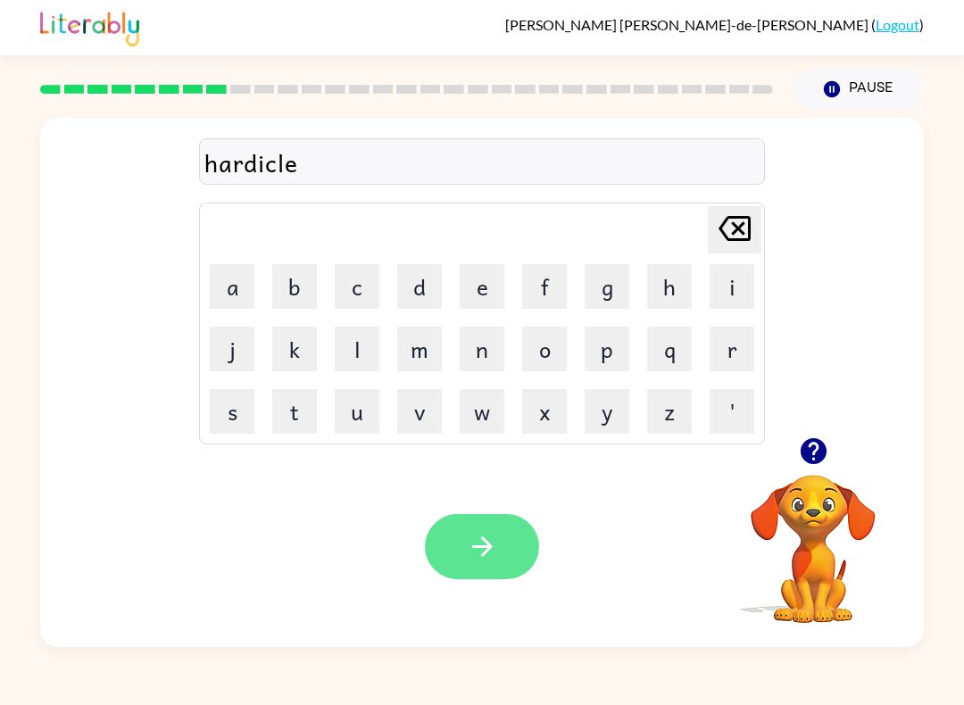
click at [509, 548] on button "button" at bounding box center [482, 546] width 114 height 65
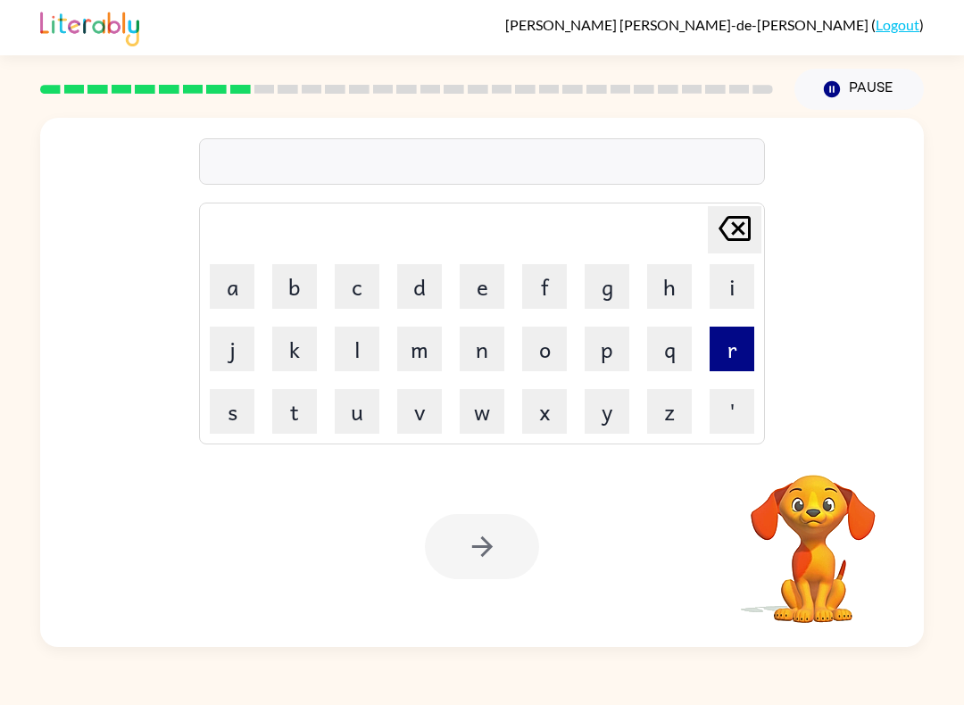
click at [737, 344] on button "r" at bounding box center [731, 349] width 45 height 45
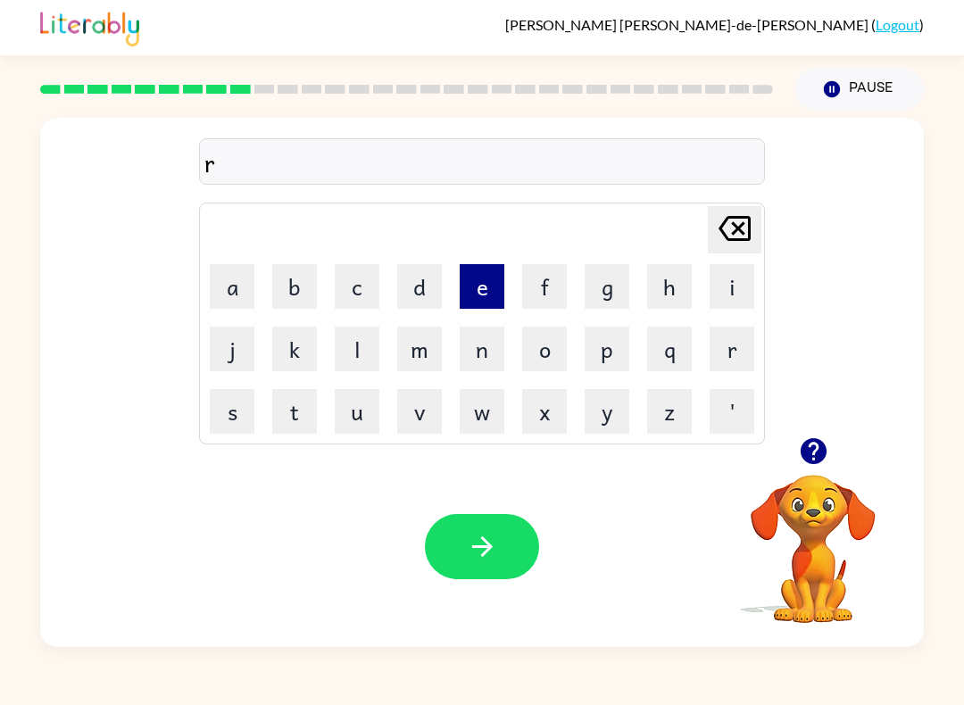
click at [484, 289] on button "e" at bounding box center [482, 286] width 45 height 45
click at [359, 252] on td "[PERSON_NAME] last character input" at bounding box center [482, 229] width 560 height 49
click at [351, 288] on button "c" at bounding box center [357, 286] width 45 height 45
click at [228, 295] on button "a" at bounding box center [232, 286] width 45 height 45
click at [614, 355] on button "p" at bounding box center [607, 349] width 45 height 45
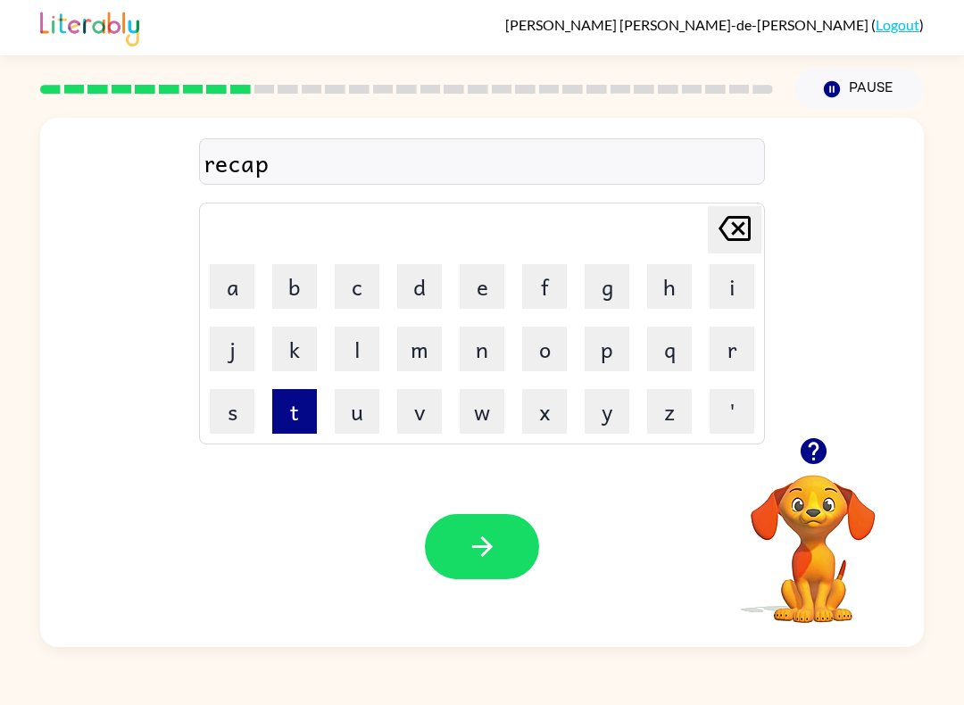
click at [303, 419] on button "t" at bounding box center [294, 411] width 45 height 45
click at [376, 406] on button "u" at bounding box center [357, 411] width 45 height 45
click at [722, 360] on button "r" at bounding box center [731, 349] width 45 height 45
click at [480, 291] on button "e" at bounding box center [482, 286] width 45 height 45
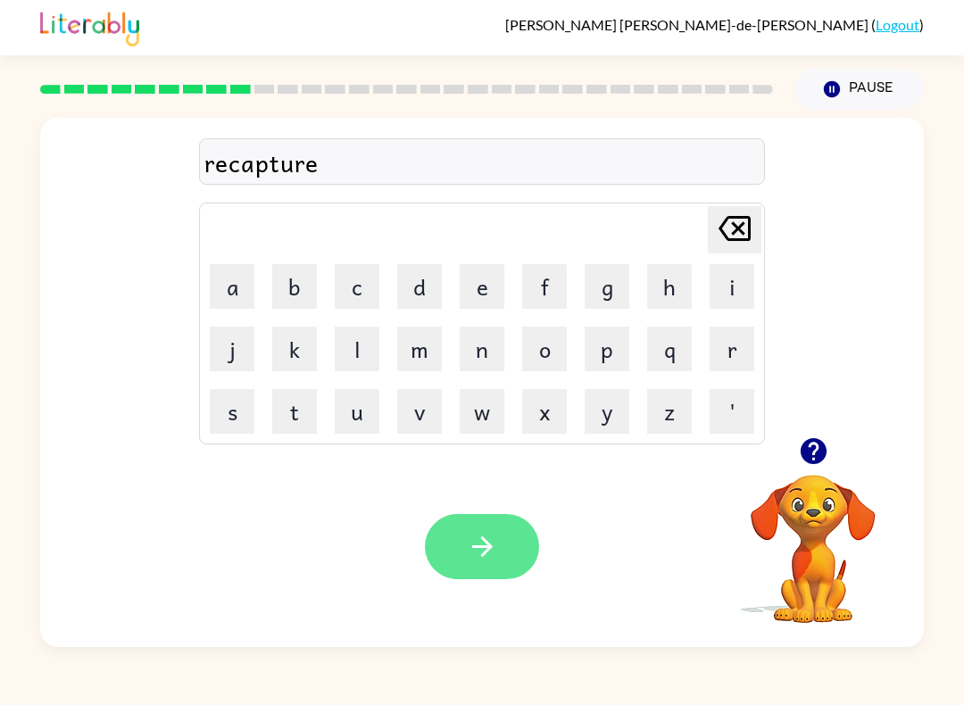
click at [493, 550] on icon "button" at bounding box center [482, 546] width 31 height 31
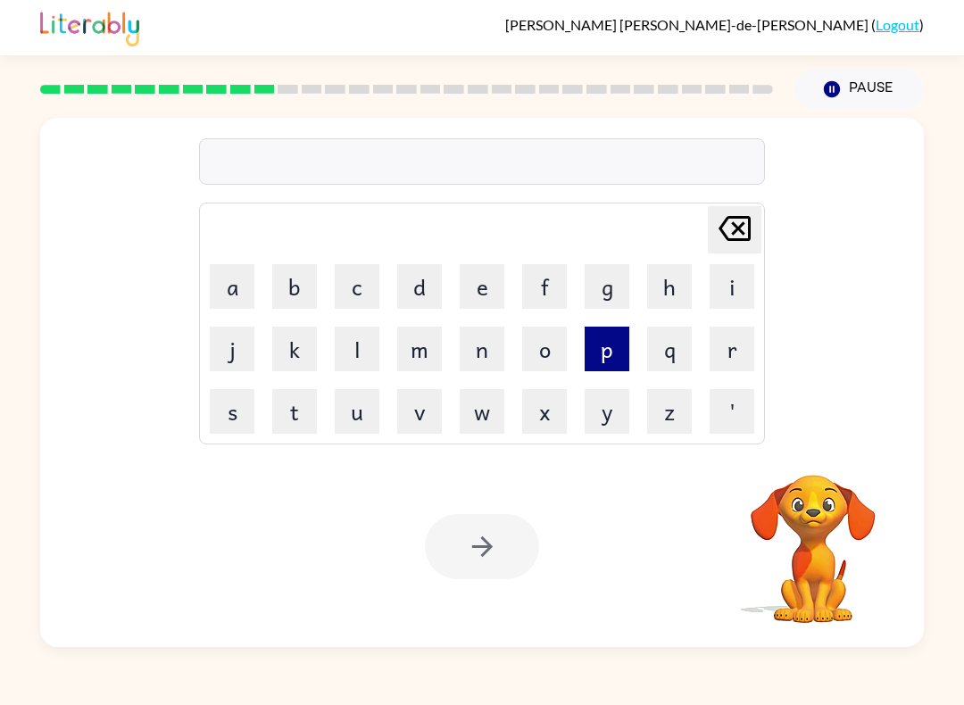
click at [619, 336] on button "p" at bounding box center [607, 349] width 45 height 45
click at [726, 354] on button "r" at bounding box center [731, 349] width 45 height 45
click at [475, 270] on button "e" at bounding box center [482, 286] width 45 height 45
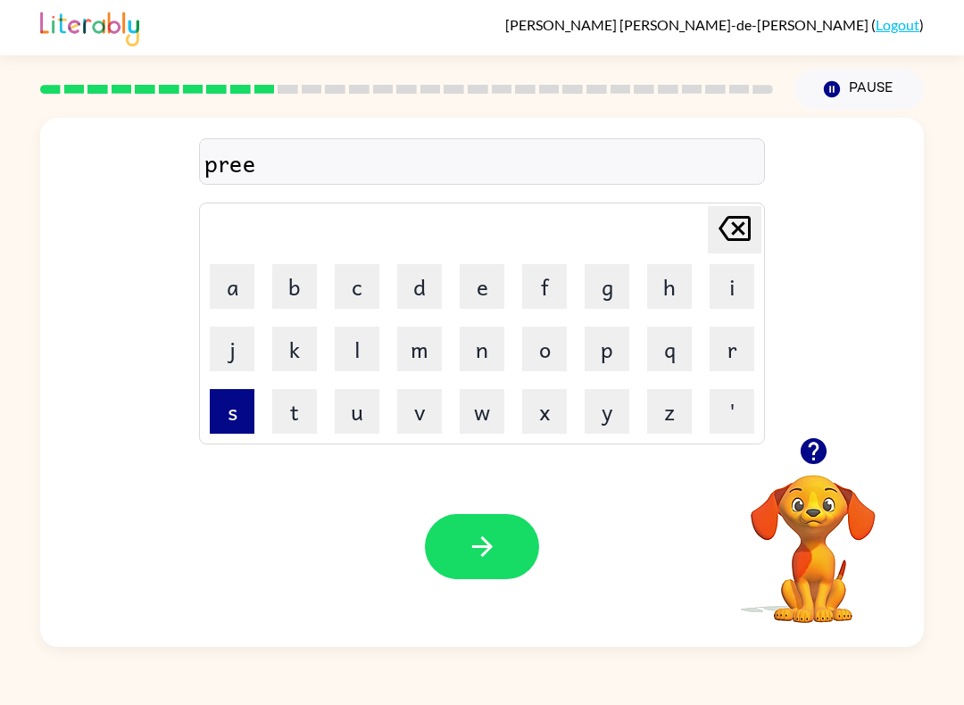
click at [228, 411] on button "s" at bounding box center [232, 411] width 45 height 45
click at [361, 287] on button "c" at bounding box center [357, 286] width 45 height 45
click at [668, 269] on button "h" at bounding box center [669, 286] width 45 height 45
click at [553, 353] on button "o" at bounding box center [544, 349] width 45 height 45
click at [547, 344] on button "o" at bounding box center [544, 349] width 45 height 45
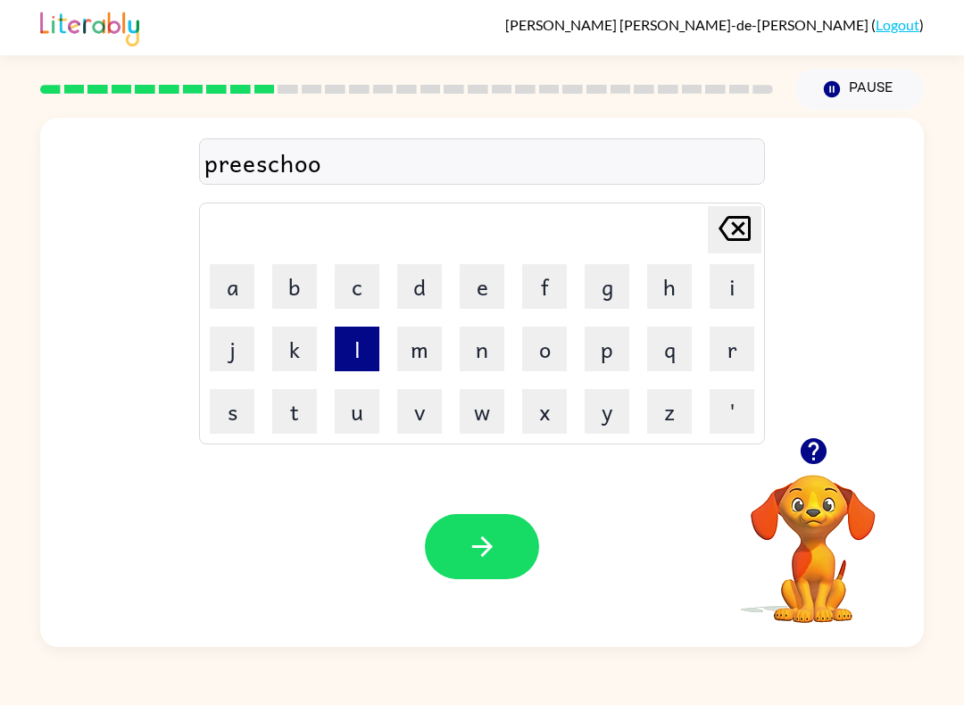
click at [373, 346] on button "l" at bounding box center [357, 349] width 45 height 45
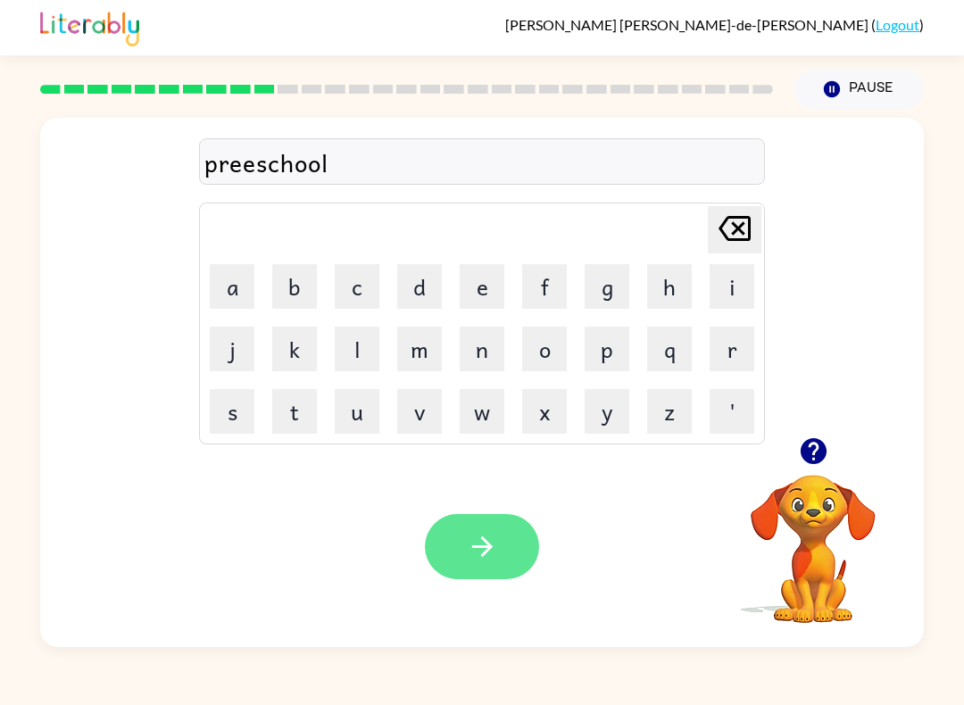
click at [494, 532] on icon "button" at bounding box center [482, 546] width 31 height 31
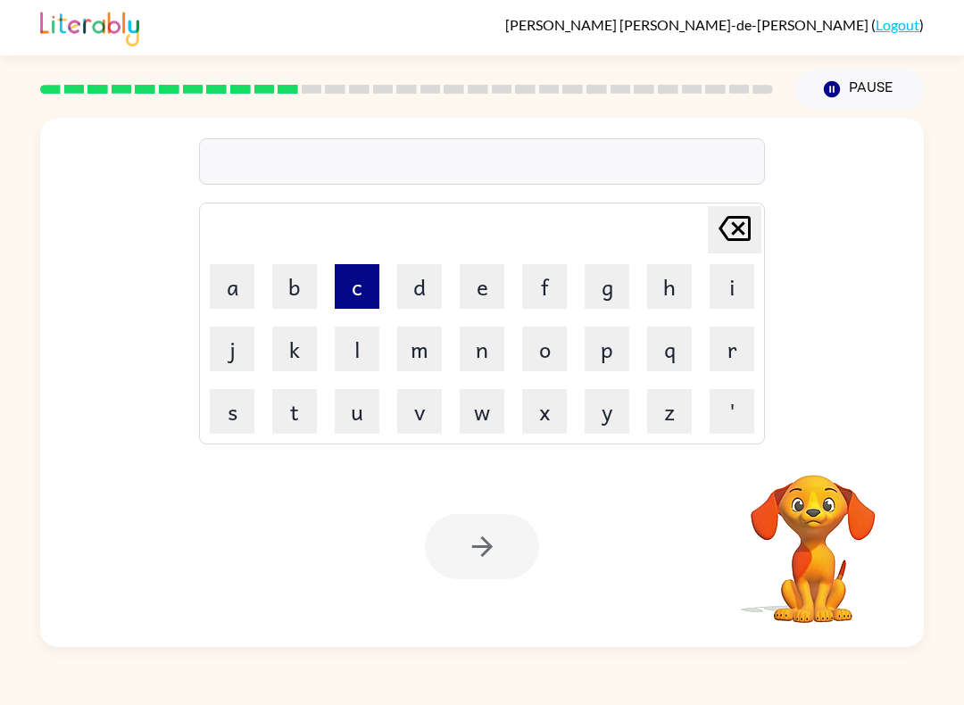
click at [355, 277] on button "c" at bounding box center [357, 286] width 45 height 45
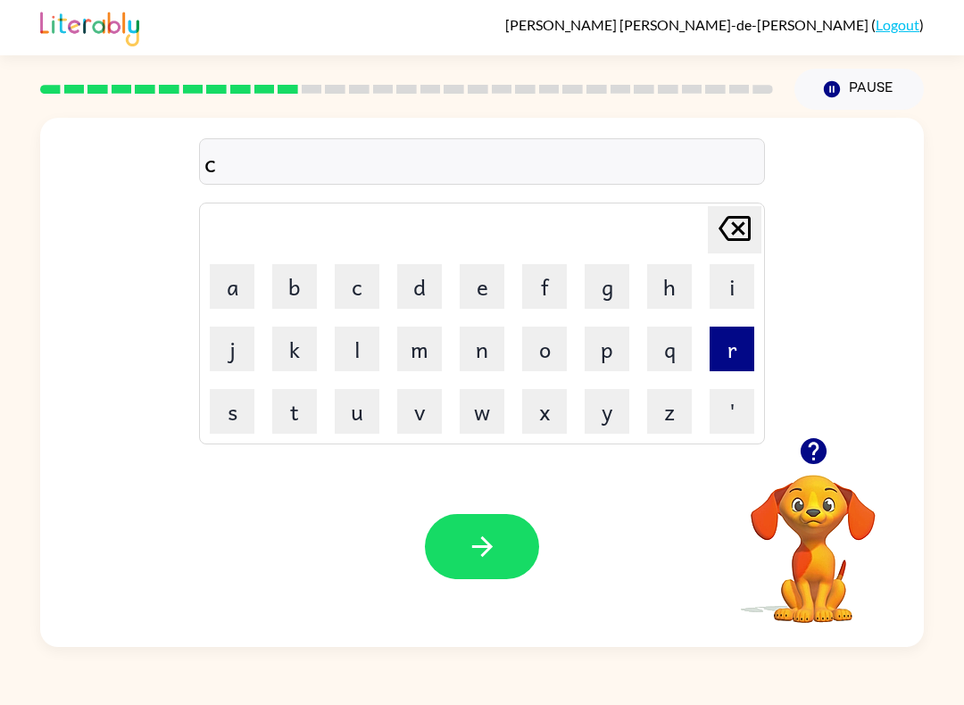
click at [740, 348] on button "r" at bounding box center [731, 349] width 45 height 45
click at [217, 299] on button "a" at bounding box center [232, 286] width 45 height 45
click at [433, 423] on button "v" at bounding box center [419, 411] width 45 height 45
click at [490, 273] on button "e" at bounding box center [482, 286] width 45 height 45
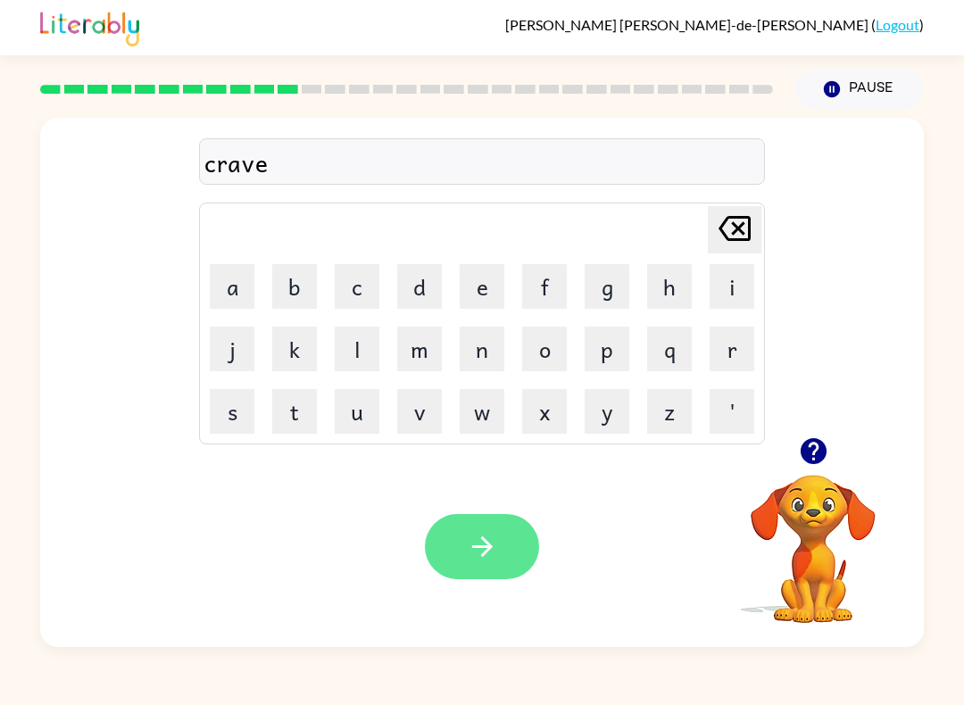
click at [509, 552] on button "button" at bounding box center [482, 546] width 114 height 65
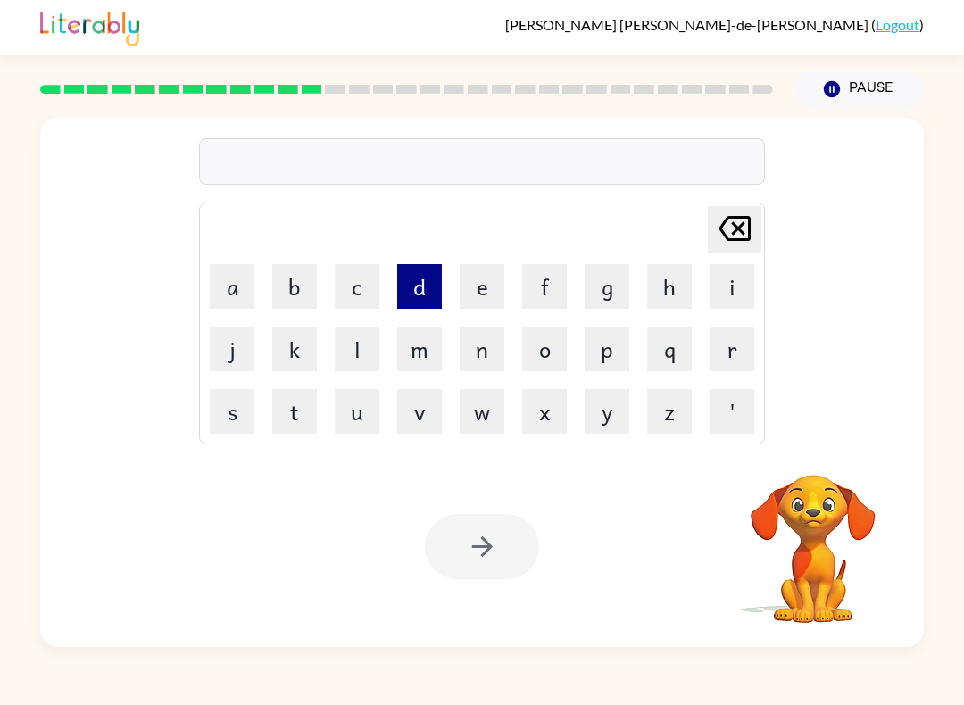
click at [411, 274] on button "d" at bounding box center [419, 286] width 45 height 45
click at [720, 290] on button "i" at bounding box center [731, 286] width 45 height 45
click at [336, 281] on button "c" at bounding box center [357, 286] width 45 height 45
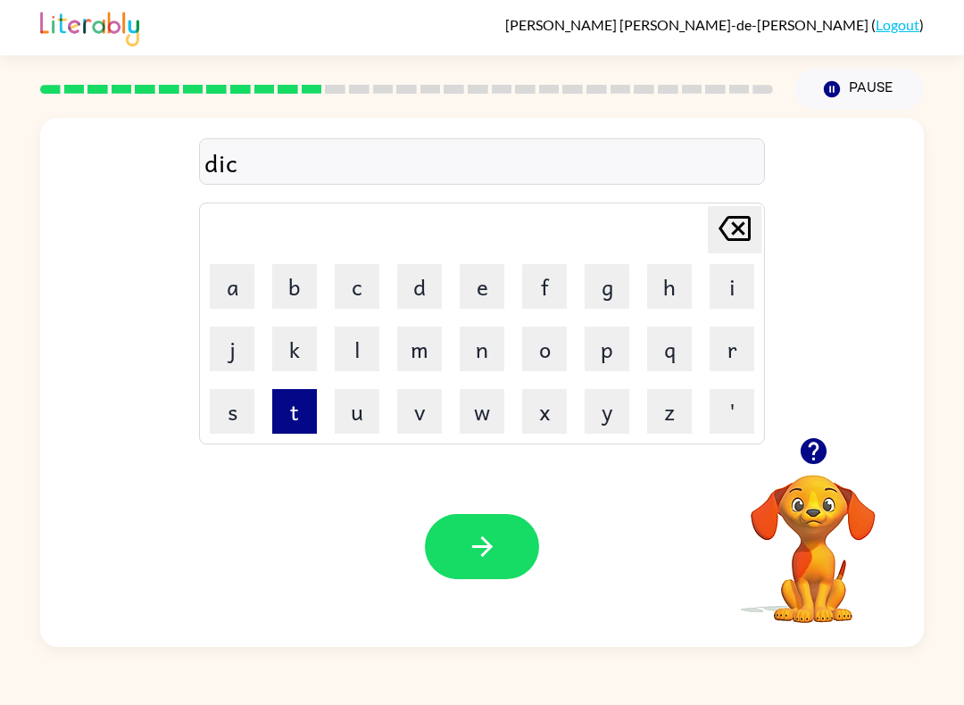
click at [303, 398] on button "t" at bounding box center [294, 411] width 45 height 45
click at [223, 294] on button "a" at bounding box center [232, 286] width 45 height 45
click at [286, 423] on button "t" at bounding box center [294, 411] width 45 height 45
click at [475, 272] on button "e" at bounding box center [482, 286] width 45 height 45
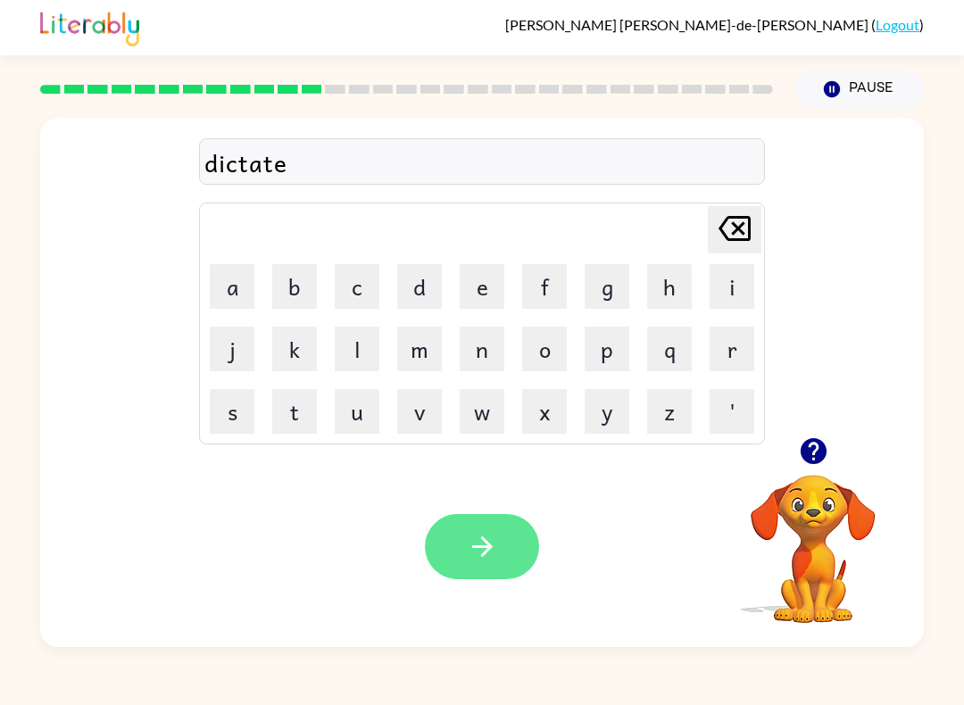
click at [504, 533] on button "button" at bounding box center [482, 546] width 114 height 65
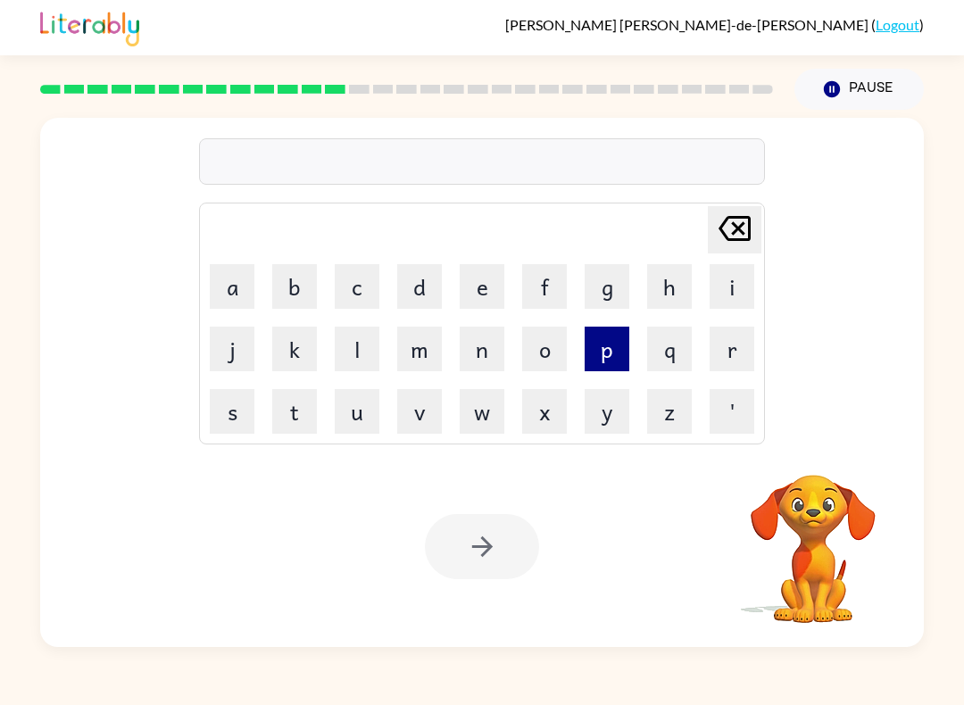
click at [612, 352] on button "p" at bounding box center [607, 349] width 45 height 45
click at [228, 280] on button "a" at bounding box center [232, 286] width 45 height 45
click at [618, 416] on button "y" at bounding box center [607, 411] width 45 height 45
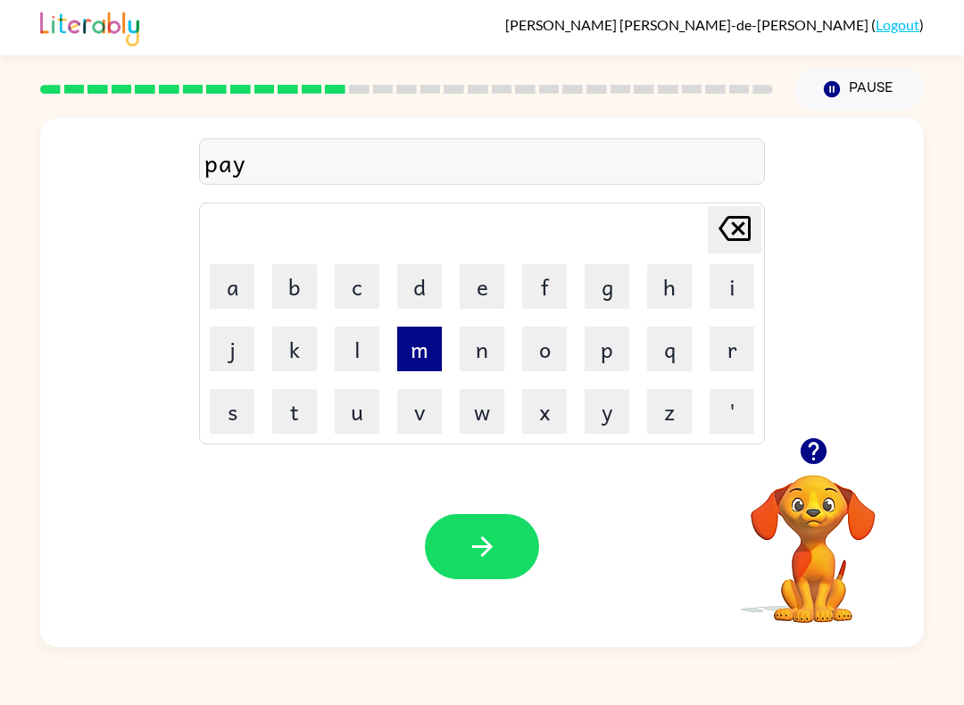
click at [428, 349] on button "m" at bounding box center [419, 349] width 45 height 45
click at [488, 293] on button "e" at bounding box center [482, 286] width 45 height 45
click at [486, 351] on button "n" at bounding box center [482, 349] width 45 height 45
click at [294, 420] on button "t" at bounding box center [294, 411] width 45 height 45
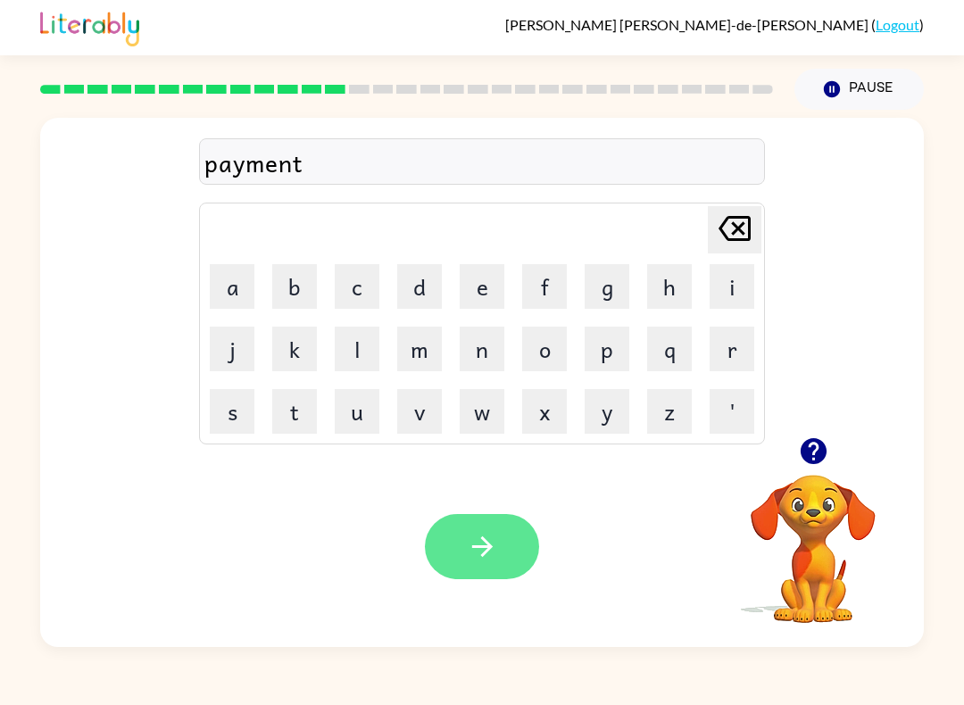
click at [502, 538] on button "button" at bounding box center [482, 546] width 114 height 65
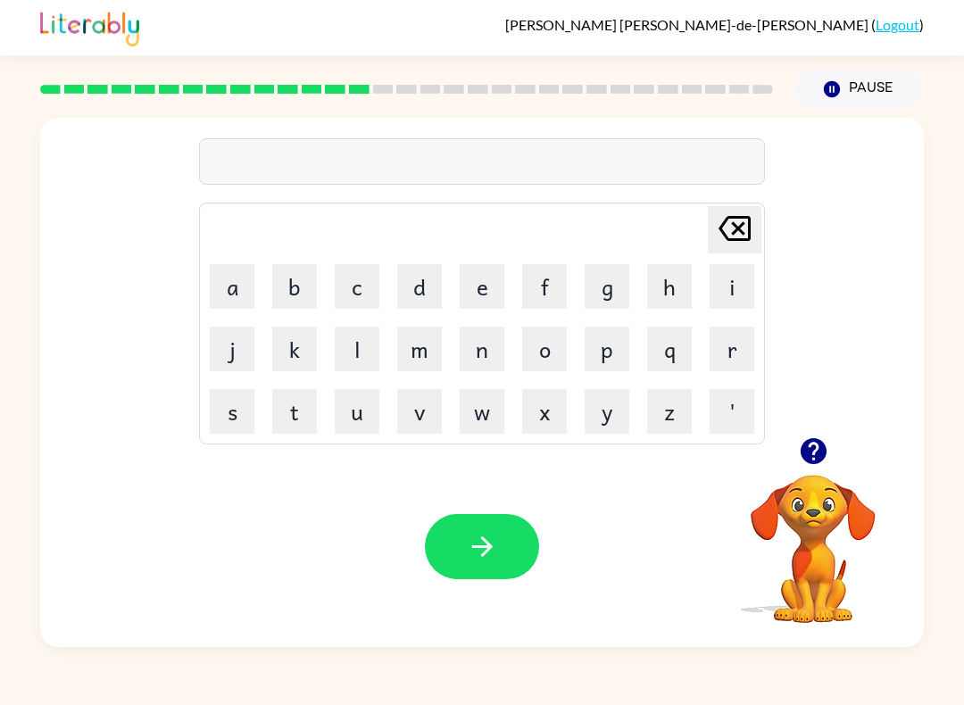
click at [813, 461] on icon "button" at bounding box center [813, 451] width 26 height 26
click at [824, 458] on icon "button" at bounding box center [813, 451] width 26 height 26
click at [425, 354] on button "m" at bounding box center [419, 349] width 45 height 45
click at [229, 286] on button "a" at bounding box center [232, 286] width 45 height 45
click at [614, 410] on button "y" at bounding box center [607, 411] width 45 height 45
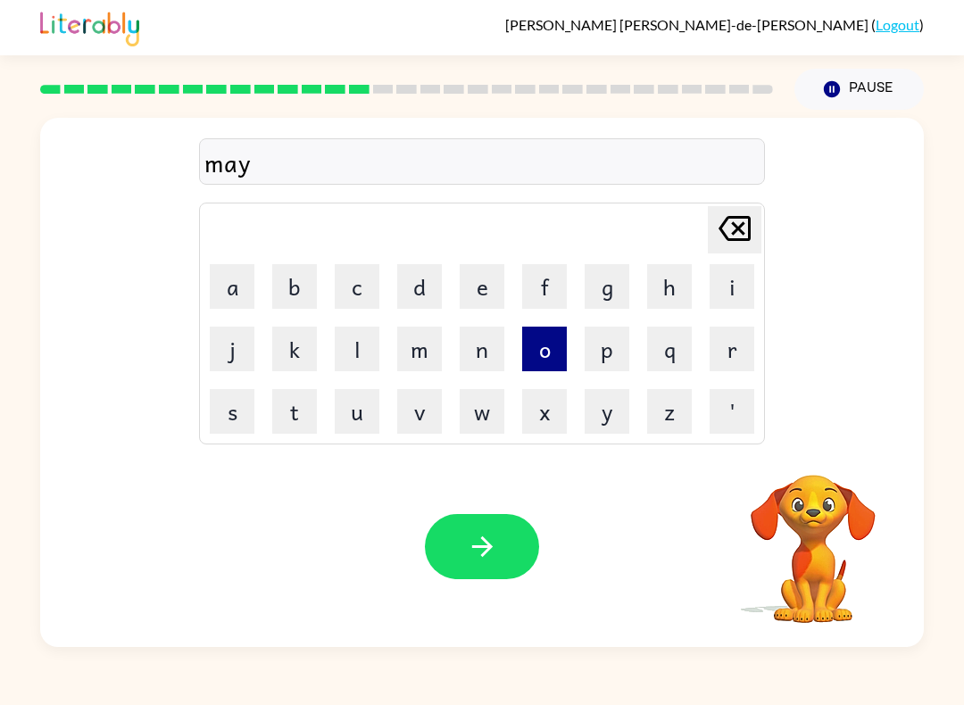
click at [548, 355] on button "o" at bounding box center [544, 349] width 45 height 45
click at [739, 339] on button "r" at bounding box center [731, 349] width 45 height 45
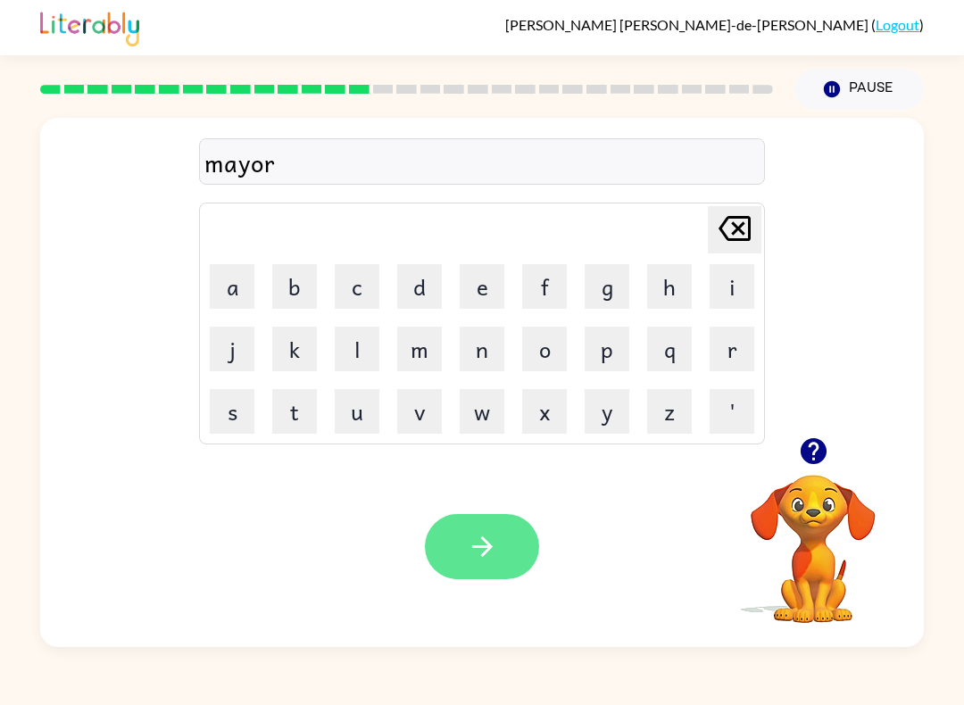
click at [491, 530] on button "button" at bounding box center [482, 546] width 114 height 65
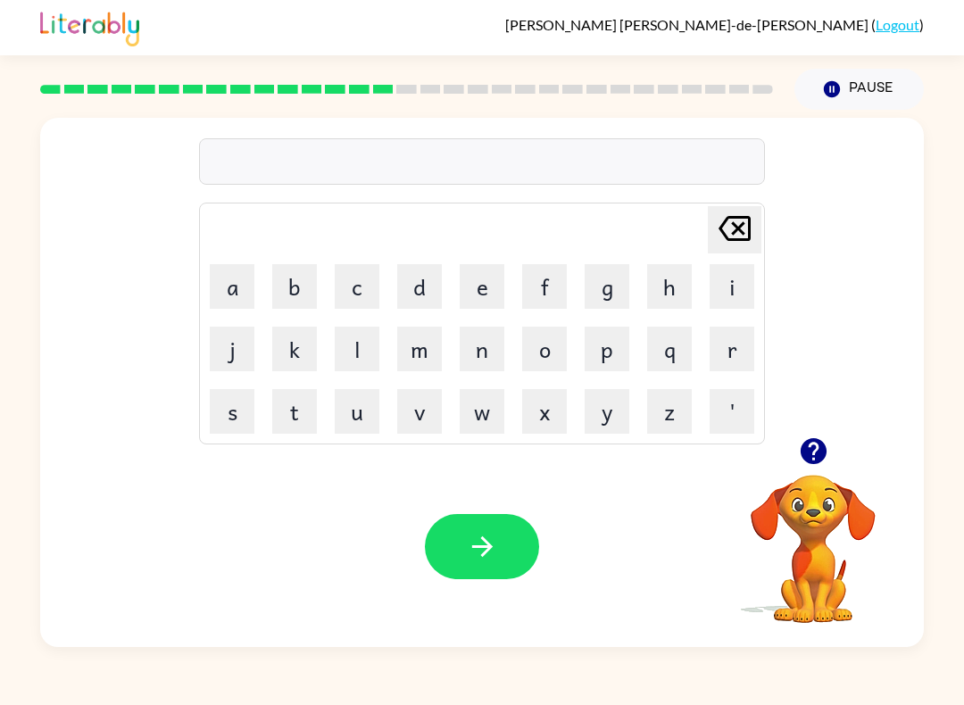
click at [961, 235] on div "[PERSON_NAME] last character input a b c d e f g h i j k l m n o p q r s t u v …" at bounding box center [482, 378] width 964 height 537
